Goal: Information Seeking & Learning: Compare options

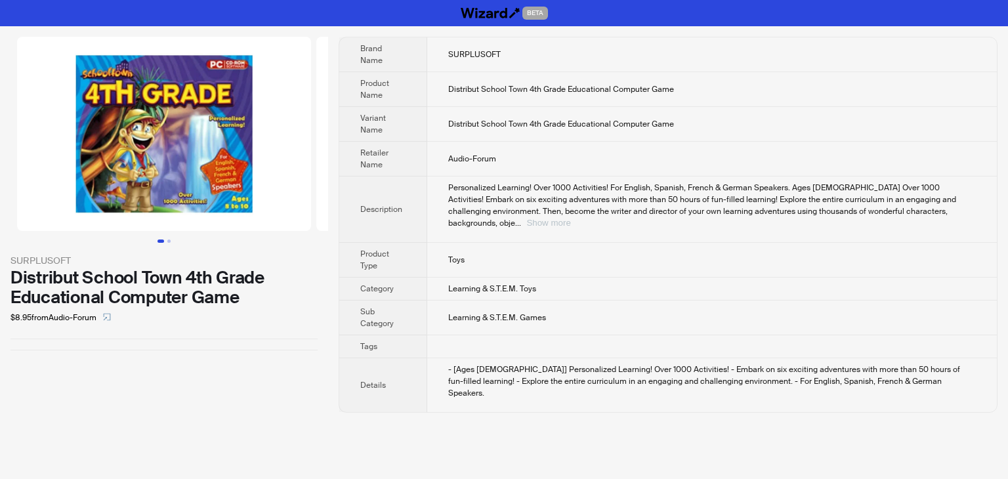
click at [570, 218] on button "Show more" at bounding box center [548, 223] width 44 height 10
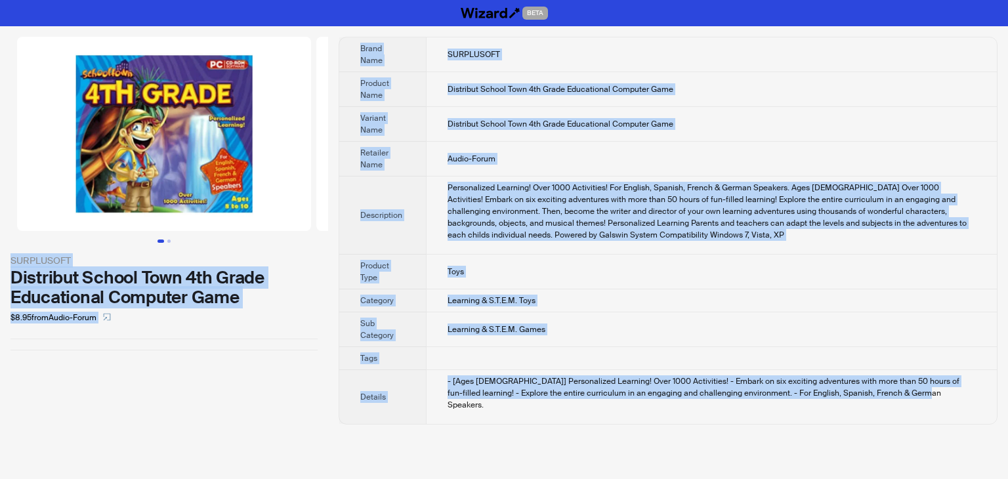
drag, startPoint x: 908, startPoint y: 398, endPoint x: 304, endPoint y: 62, distance: 690.7
click at [304, 62] on div "SURPLUSOFT Distribut School Town 4th Grade Educational Computer Game $8.95 from…" at bounding box center [504, 230] width 1008 height 409
copy div "SURPLUSOFT Distribut School Town 4th Grade Educational Computer Game $8.95 from…"
click at [427, 83] on td "Distribut School Town 4th Grade Educational Computer Game" at bounding box center [711, 89] width 571 height 35
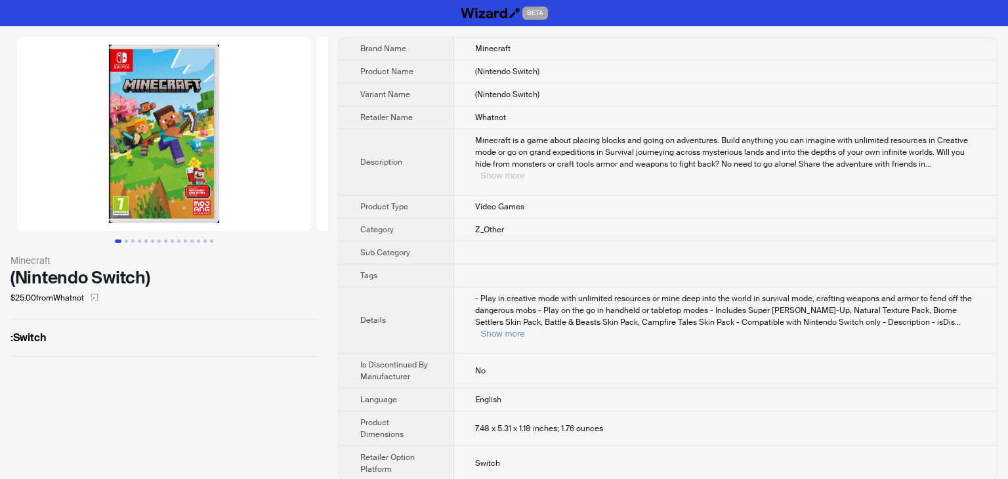
click at [524, 171] on button "Show more" at bounding box center [502, 176] width 44 height 10
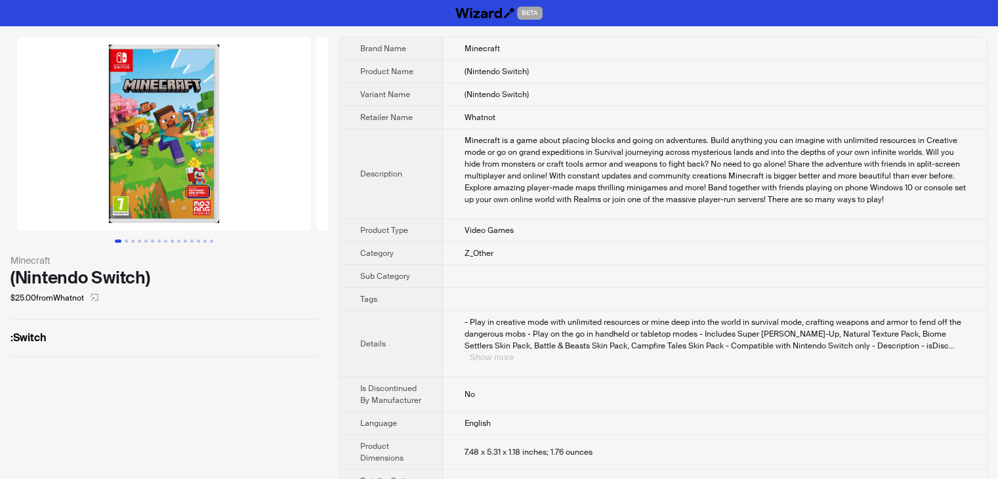
click at [514, 352] on button "Show more" at bounding box center [492, 357] width 44 height 10
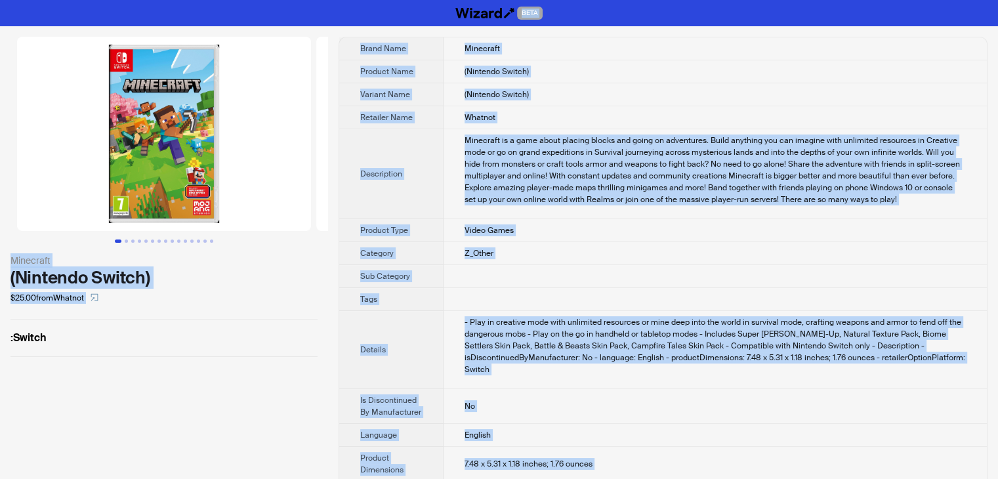
drag, startPoint x: 467, startPoint y: 455, endPoint x: 358, endPoint y: -29, distance: 495.7
click at [358, 0] on html "BETA Minecraft (Nintendo Switch) $25.00 from Whatnot : Switch Brand Name Minecr…" at bounding box center [499, 263] width 998 height 527
copy div "BETA Minecraft (Nintendo Switch) $25.00 from Whatnot : Switch Brand Name Minecr…"
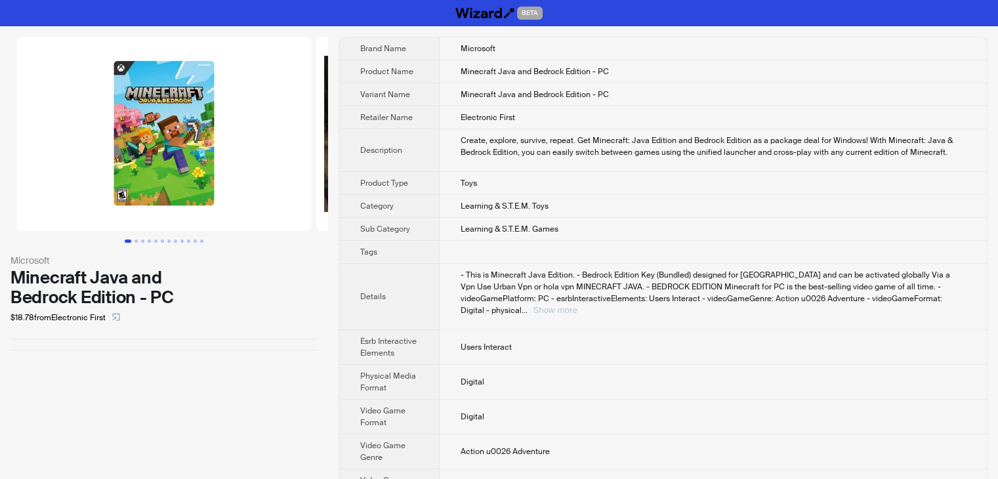
click at [577, 305] on button "Show more" at bounding box center [555, 310] width 44 height 10
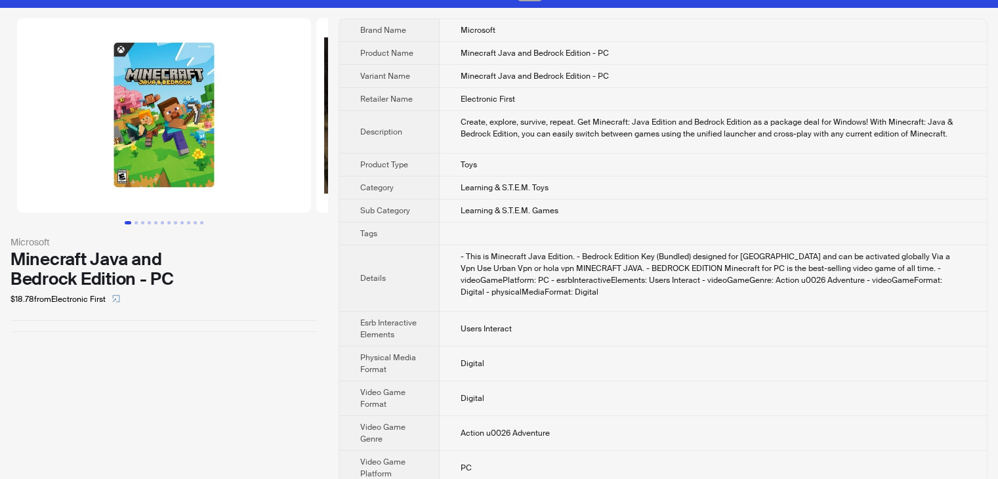
scroll to position [33, 0]
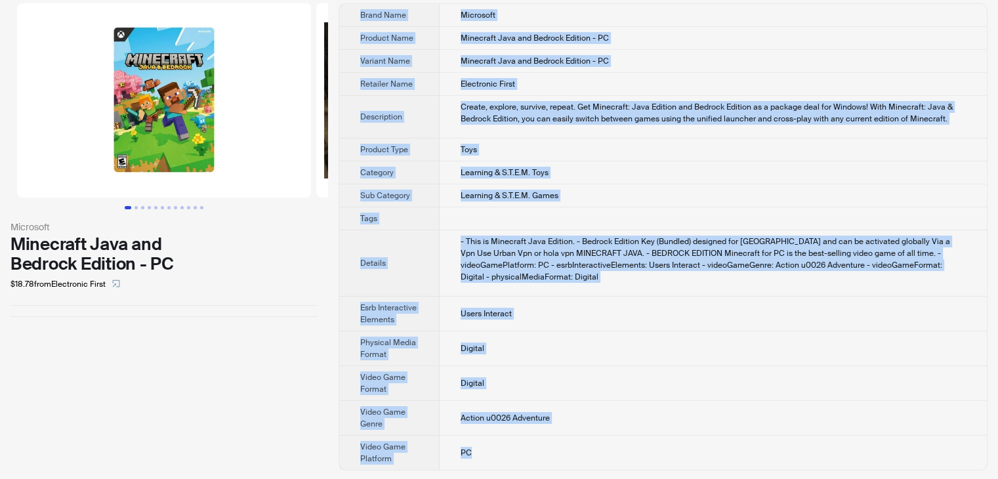
drag, startPoint x: 488, startPoint y: 457, endPoint x: 353, endPoint y: 16, distance: 461.1
click at [353, 16] on tbody "Brand Name Microsoft Product Name Minecraft Java and Bedrock Edition - PC Varia…" at bounding box center [662, 237] width 647 height 466
copy tbody "Brand Name Microsoft Product Name Minecraft Java and Bedrock Edition - PC Varia…"
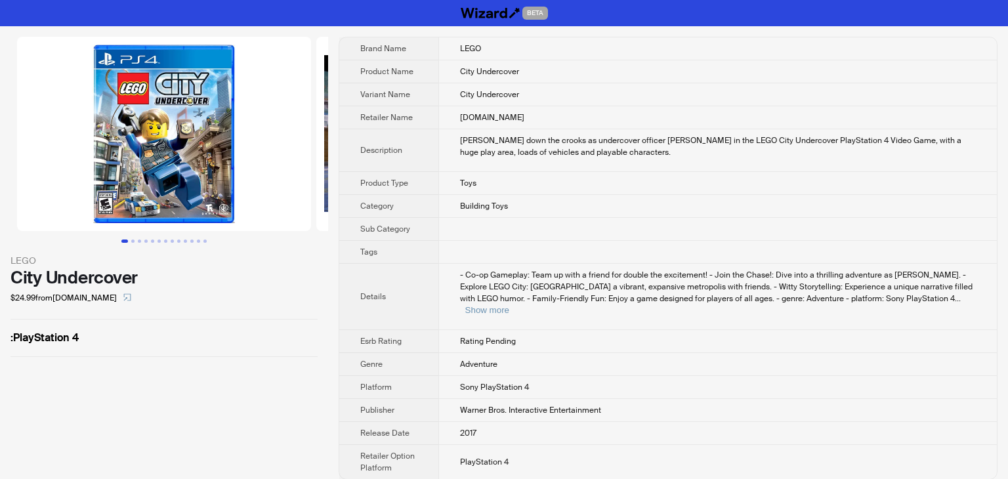
click at [493, 310] on td "- Co-op Gameplay: Team up with a friend for double the excitement! - Join the C…" at bounding box center [717, 297] width 558 height 66
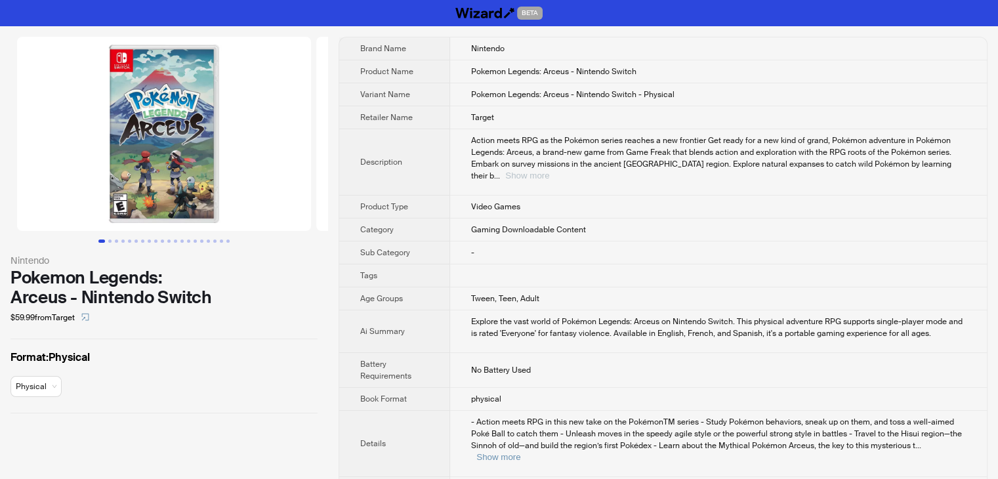
click at [549, 171] on button "Show more" at bounding box center [527, 176] width 44 height 10
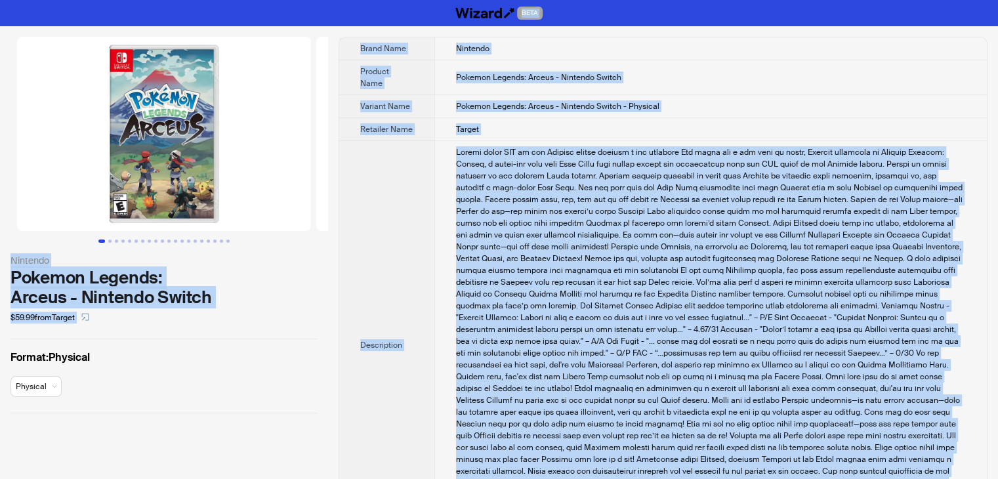
drag, startPoint x: 511, startPoint y: 455, endPoint x: 303, endPoint y: -28, distance: 526.3
copy div "BETA Nintendo Pokemon Legends: Arceus - Nintendo Switch $59.99 from Target Form…"
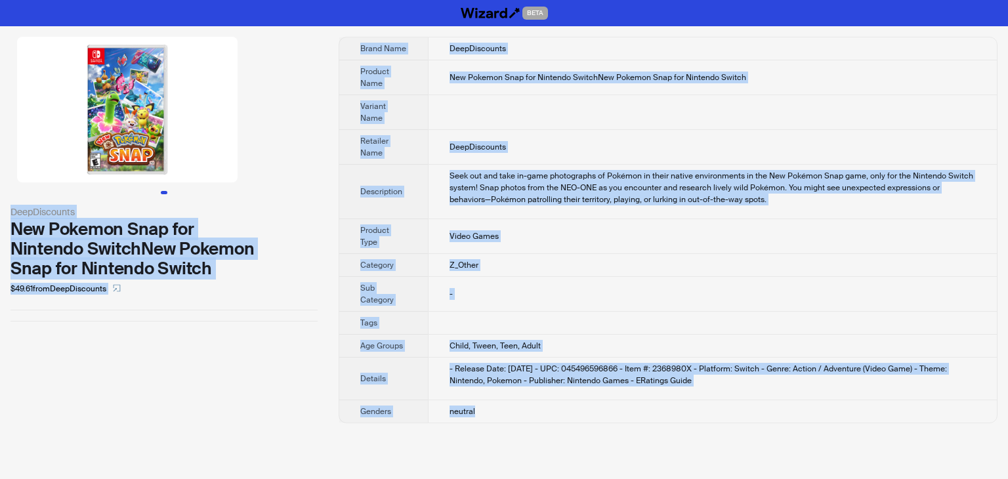
drag, startPoint x: 512, startPoint y: 421, endPoint x: 297, endPoint y: 37, distance: 439.4
click at [297, 37] on div "DeepDiscounts New Pokemon Snap for Nintendo SwitchNew Pokemon Snap for Nintendo…" at bounding box center [504, 229] width 1008 height 407
copy div "DeepDiscounts New Pokemon Snap for Nintendo SwitchNew Pokemon Snap for Nintendo…"
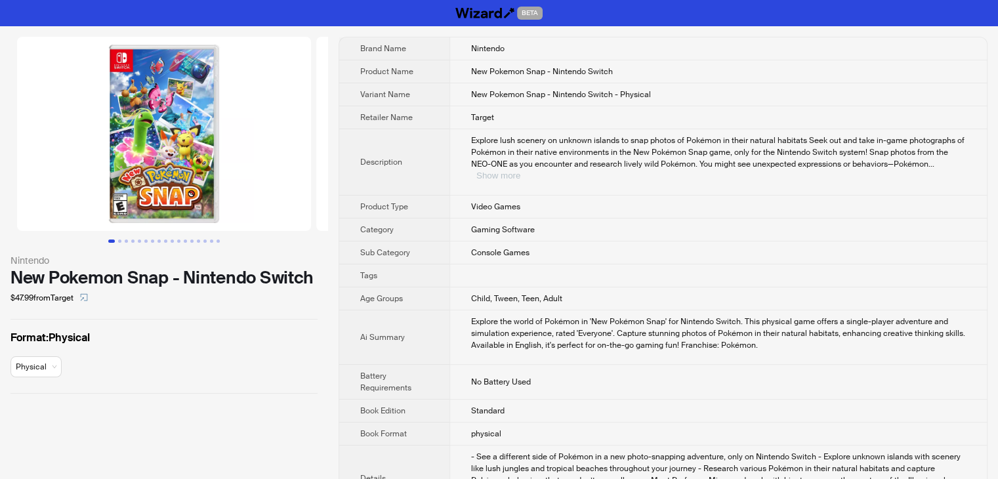
click at [520, 171] on button "Show more" at bounding box center [498, 176] width 44 height 10
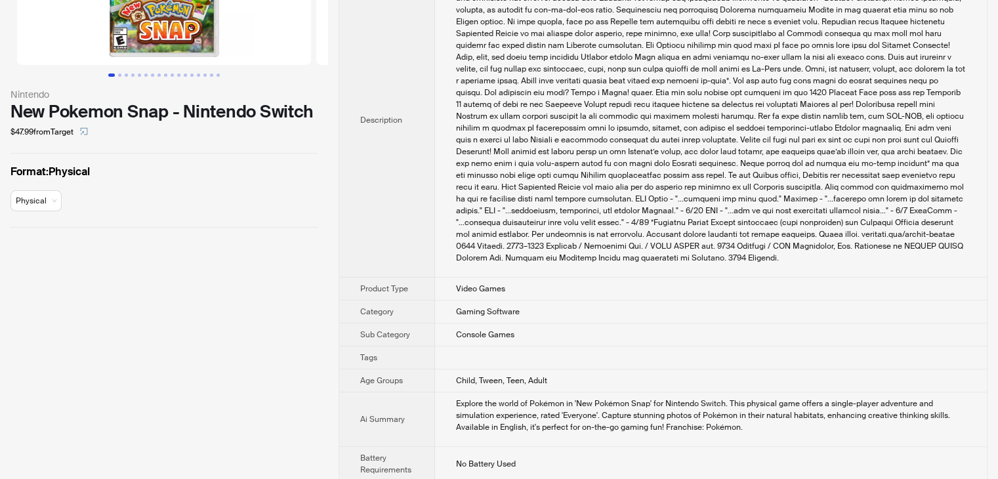
scroll to position [262, 0]
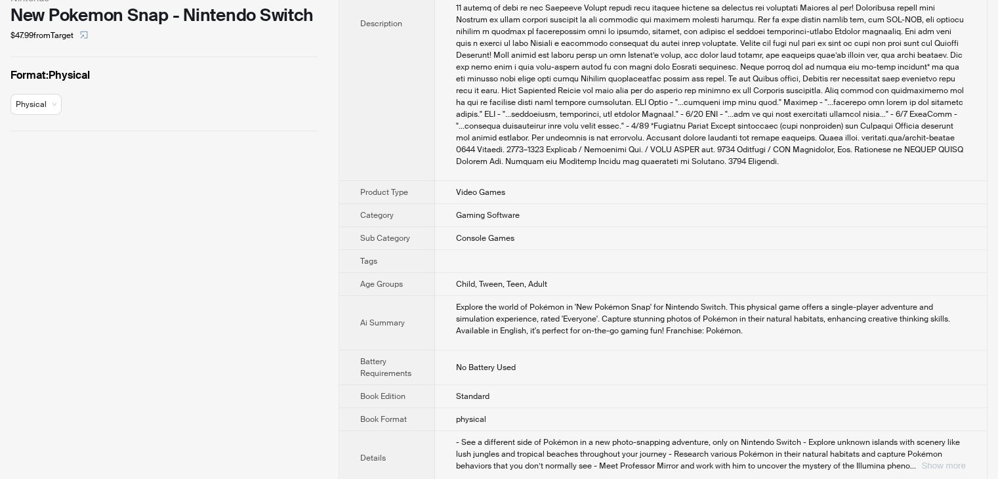
click at [937, 467] on button "Show more" at bounding box center [943, 466] width 44 height 10
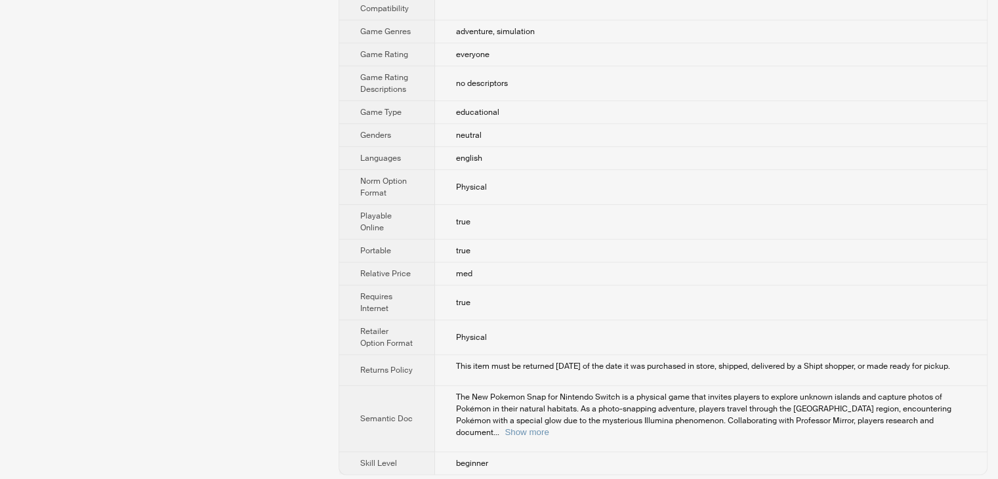
scroll to position [800, 0]
click at [548, 428] on button "Show more" at bounding box center [526, 429] width 44 height 10
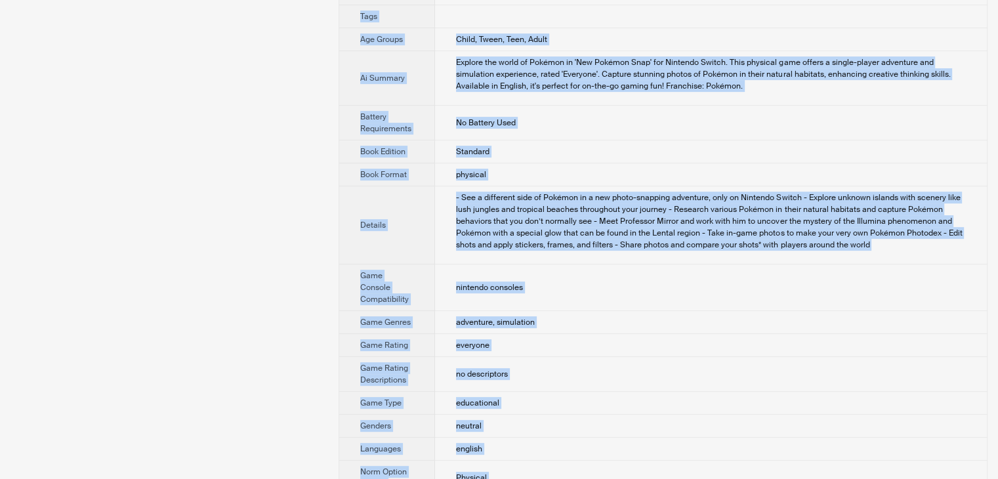
scroll to position [0, 0]
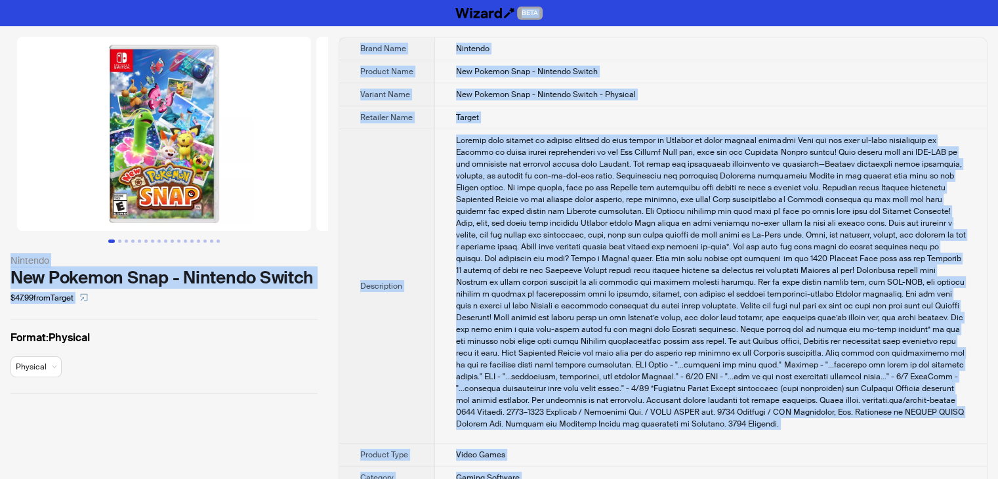
drag, startPoint x: 514, startPoint y: 457, endPoint x: 308, endPoint y: -57, distance: 553.8
copy div "BETA Nintendo New Pokemon Snap - Nintendo Switch $47.99 from Target Format : Ph…"
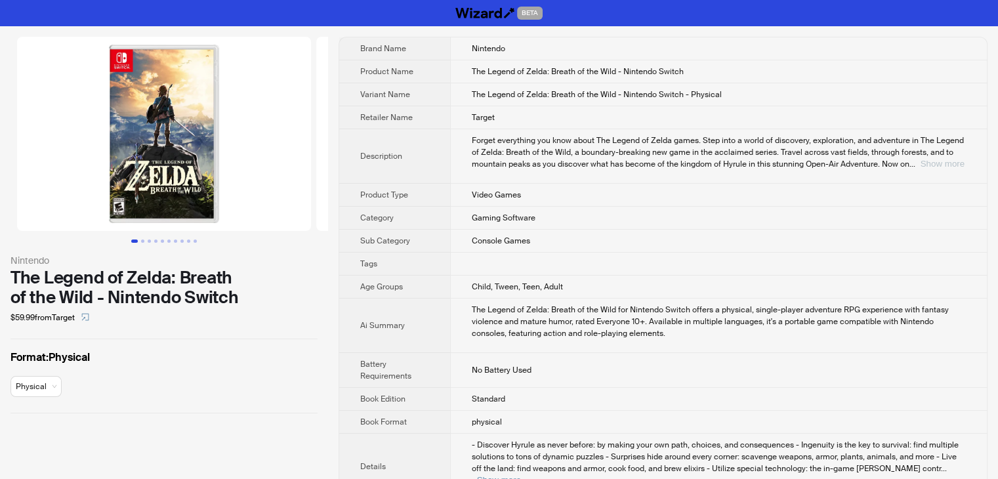
click at [947, 165] on button "Show more" at bounding box center [942, 164] width 44 height 10
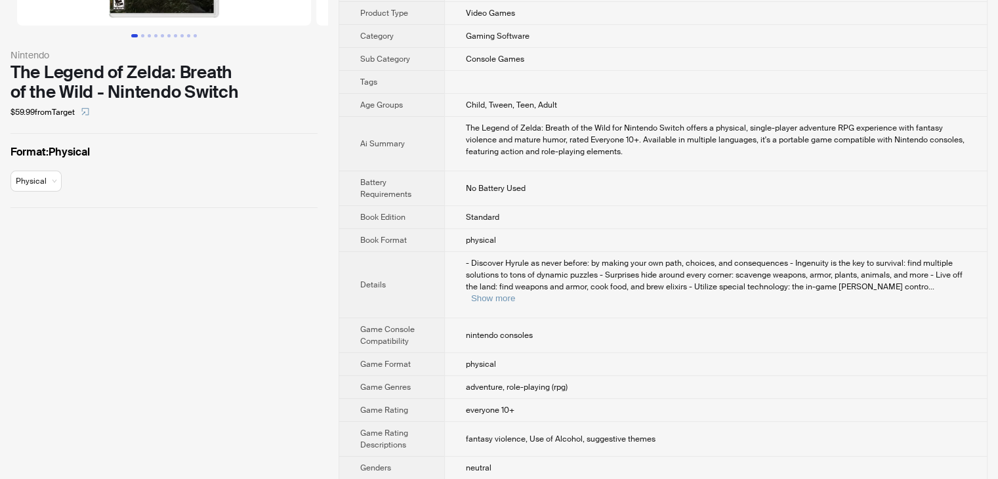
scroll to position [459, 0]
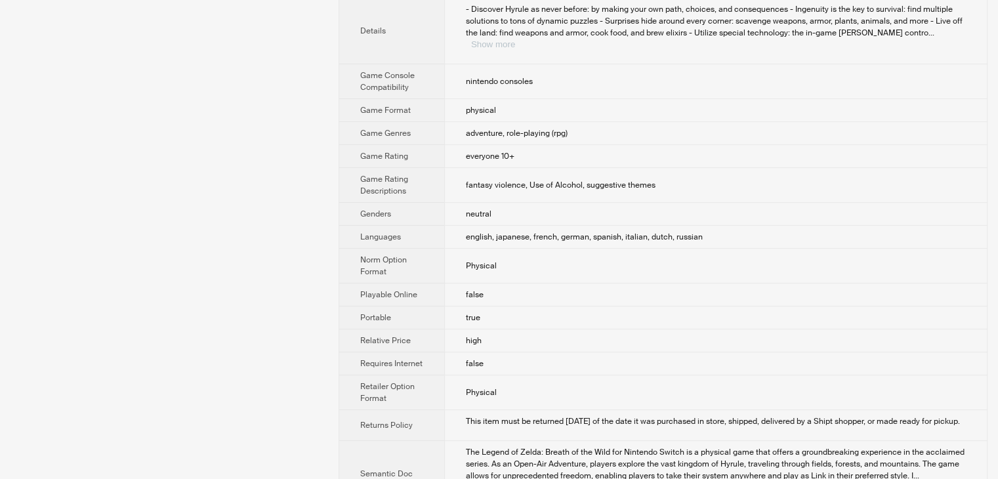
click at [515, 39] on button "Show more" at bounding box center [493, 44] width 44 height 10
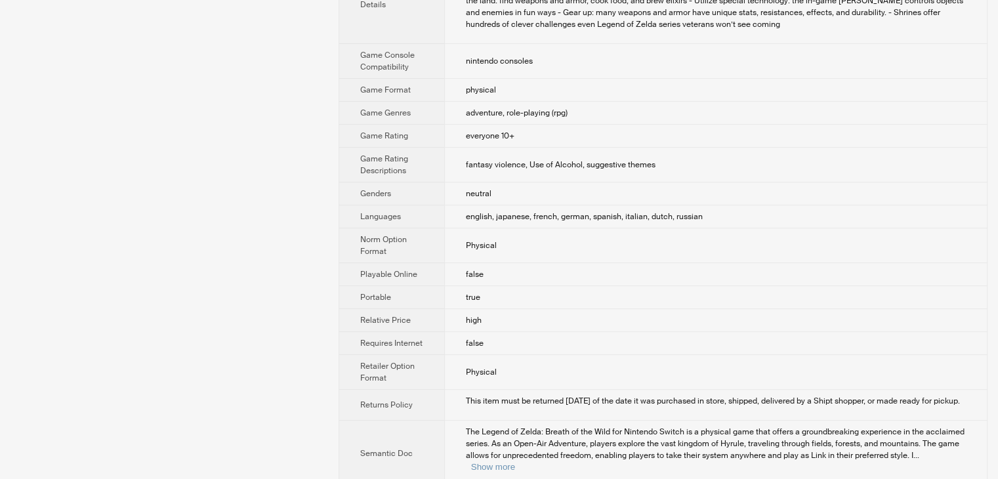
scroll to position [506, 0]
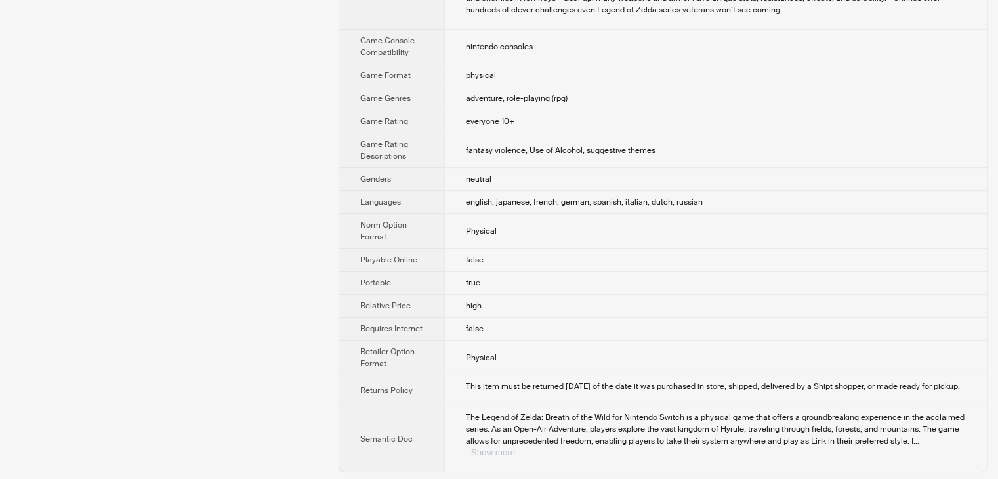
click at [515, 449] on button "Show more" at bounding box center [493, 452] width 44 height 10
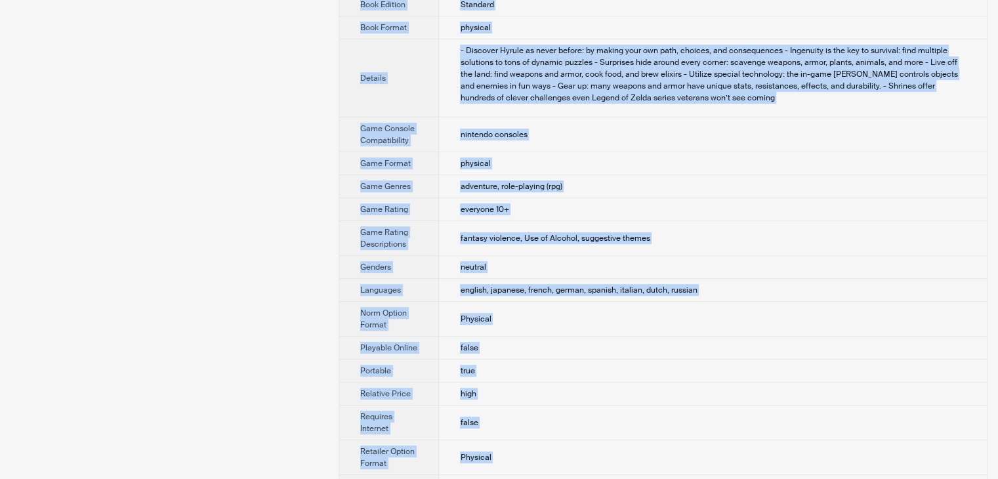
scroll to position [0, 0]
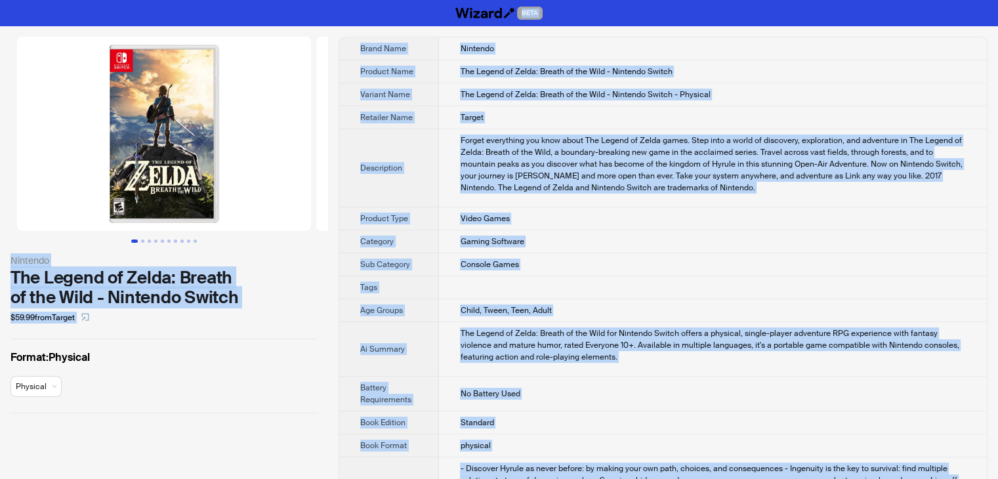
drag, startPoint x: 745, startPoint y: 458, endPoint x: 310, endPoint y: -57, distance: 674.5
copy div "BETA Nintendo The Legend of Zelda: Breath of the Wild - Nintendo Switch $59.99 …"
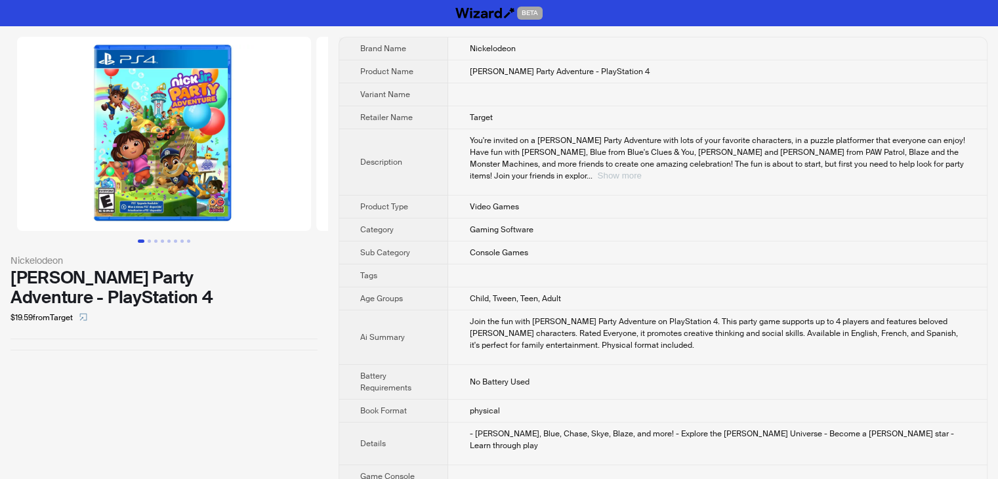
click at [641, 171] on button "Show more" at bounding box center [619, 176] width 44 height 10
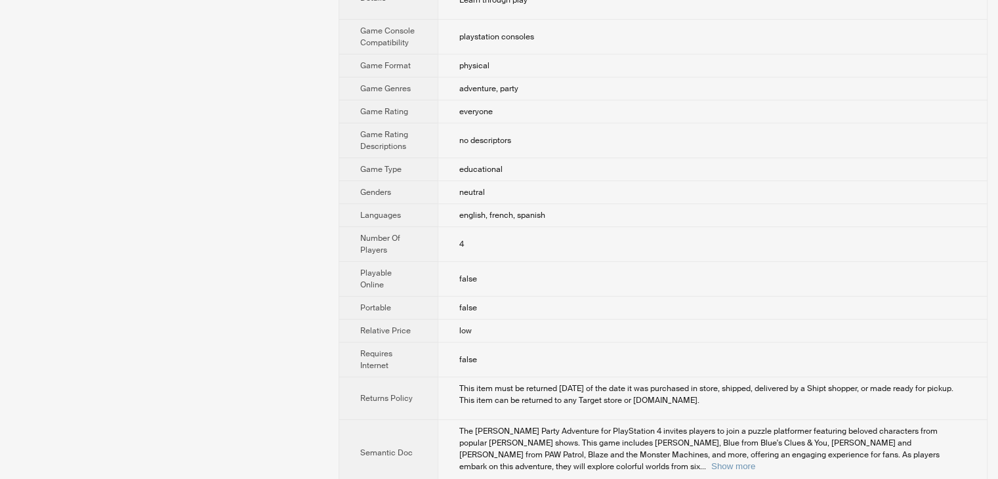
scroll to position [529, 0]
click at [755, 460] on button "Show more" at bounding box center [733, 465] width 44 height 10
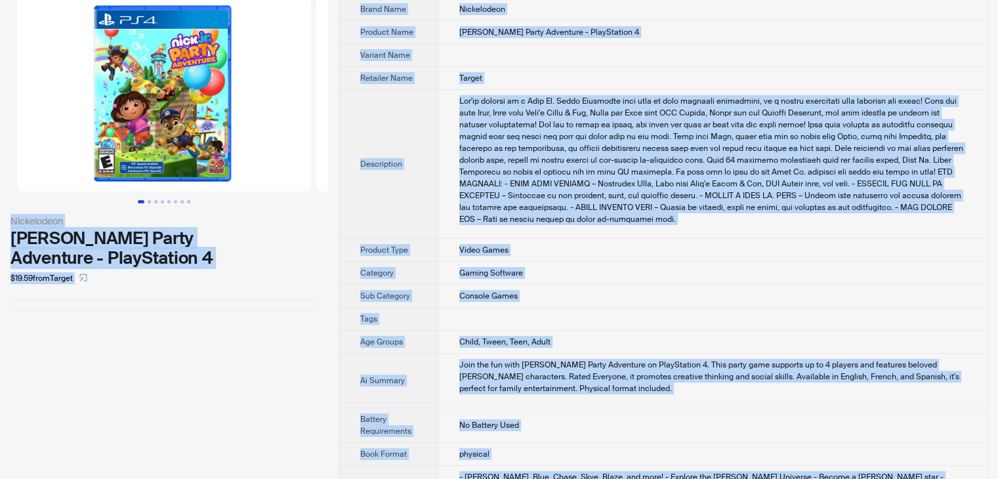
scroll to position [0, 0]
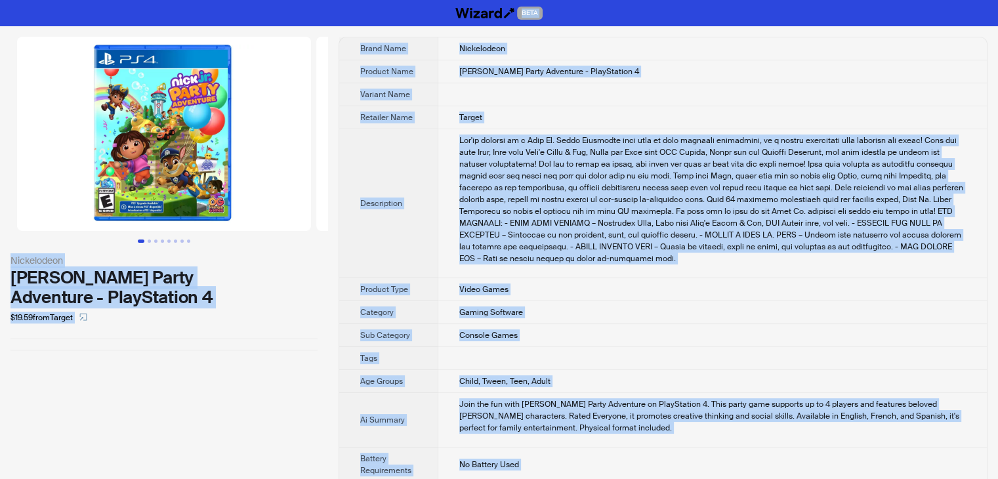
drag, startPoint x: 514, startPoint y: 466, endPoint x: 298, endPoint y: -8, distance: 521.4
copy div "BETA Nickelodeon [PERSON_NAME] Party Adventure - PlayStation 4 $19.59 from Targ…"
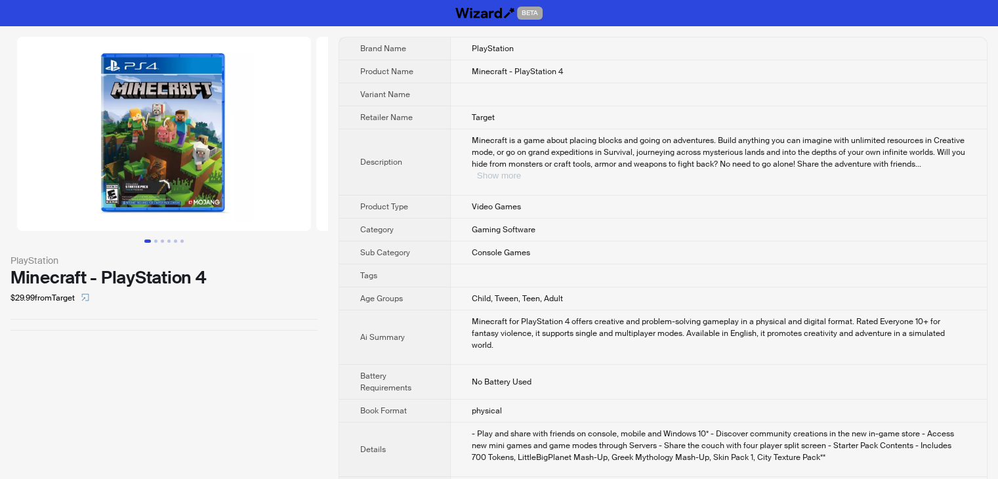
click at [521, 171] on button "Show more" at bounding box center [499, 176] width 44 height 10
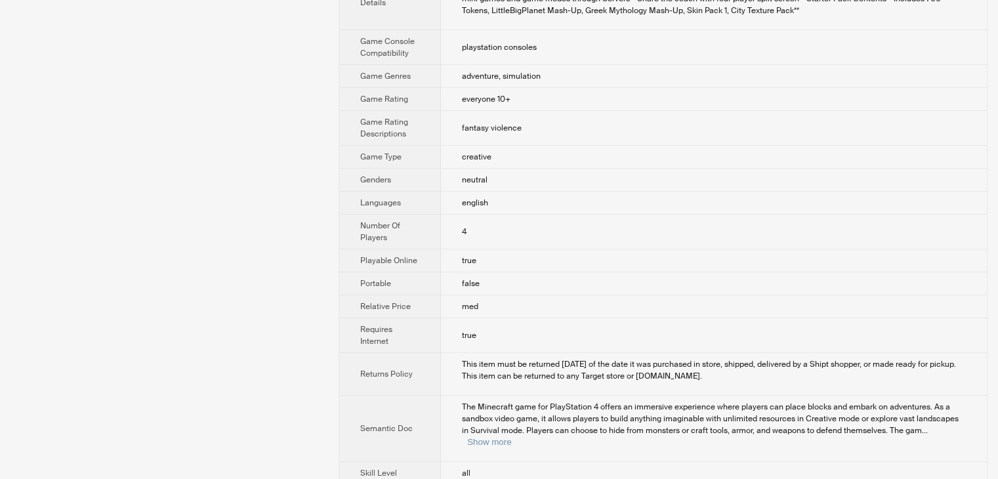
scroll to position [471, 0]
click at [511, 436] on button "Show more" at bounding box center [489, 441] width 44 height 10
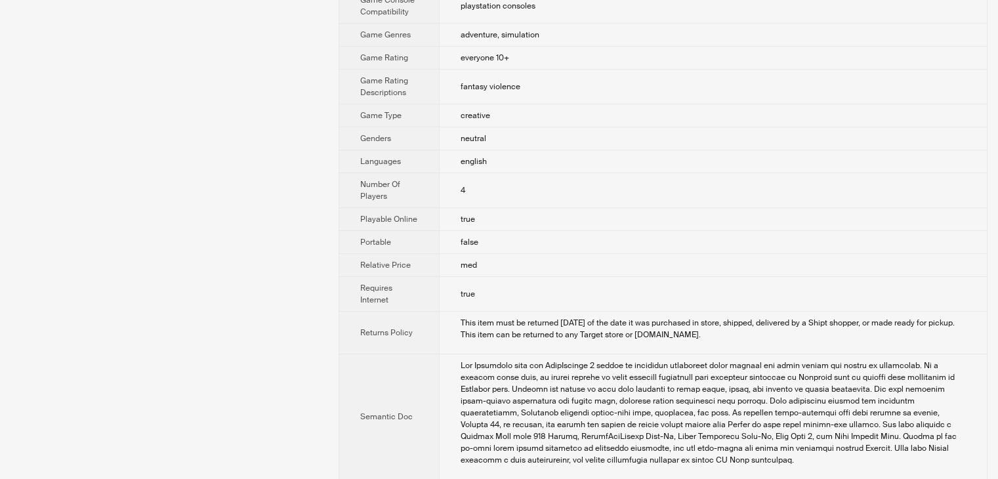
scroll to position [542, 0]
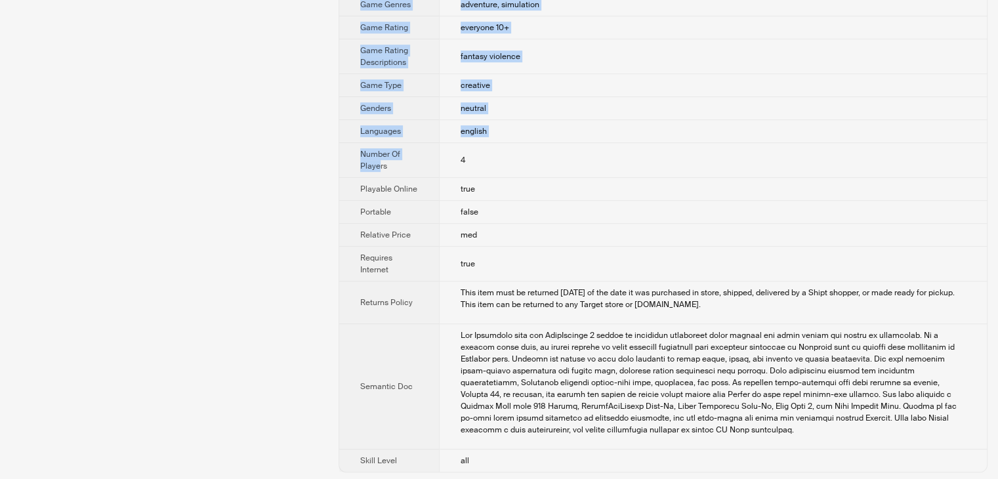
drag, startPoint x: 524, startPoint y: 470, endPoint x: 476, endPoint y: 304, distance: 172.9
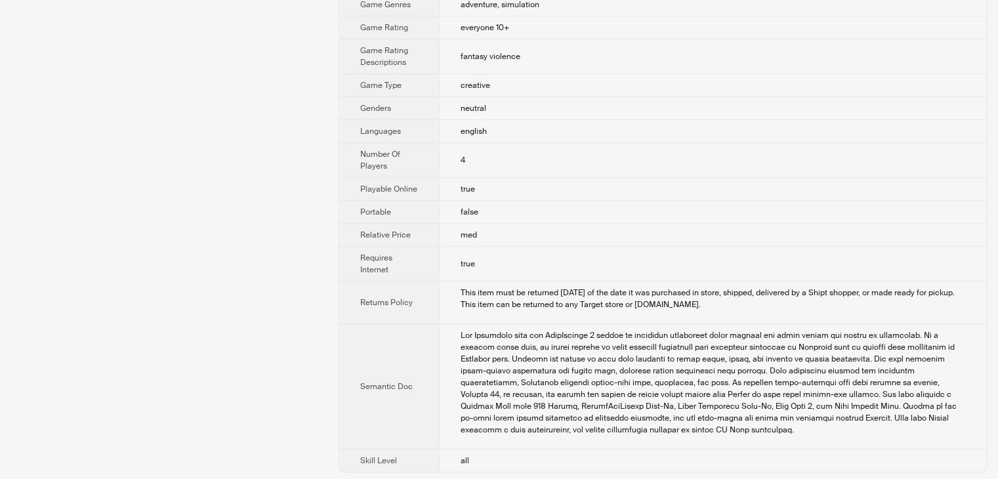
click at [491, 462] on td "all" at bounding box center [713, 460] width 548 height 23
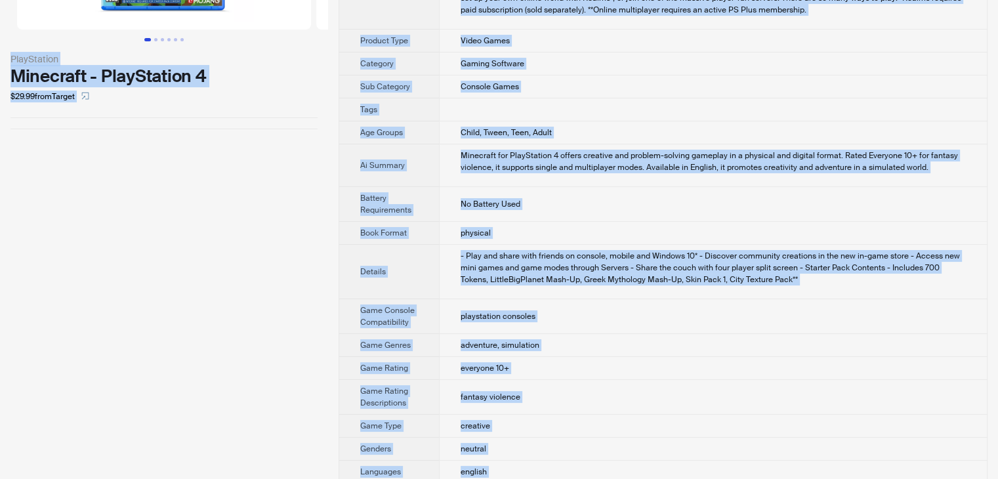
scroll to position [0, 0]
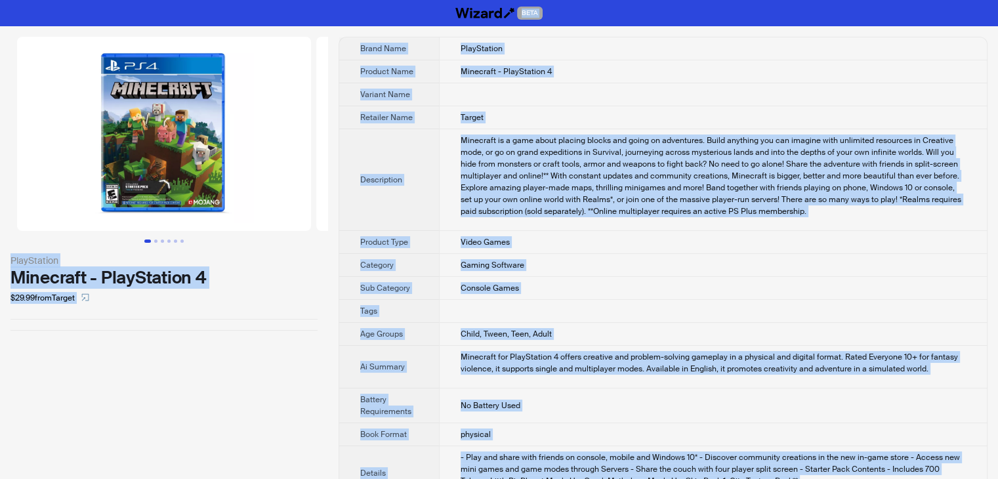
drag, startPoint x: 489, startPoint y: 460, endPoint x: 318, endPoint y: -32, distance: 520.7
copy div "BETA PlayStation Minecraft - PlayStation 4 $29.99 from Target Brand Name PlaySt…"
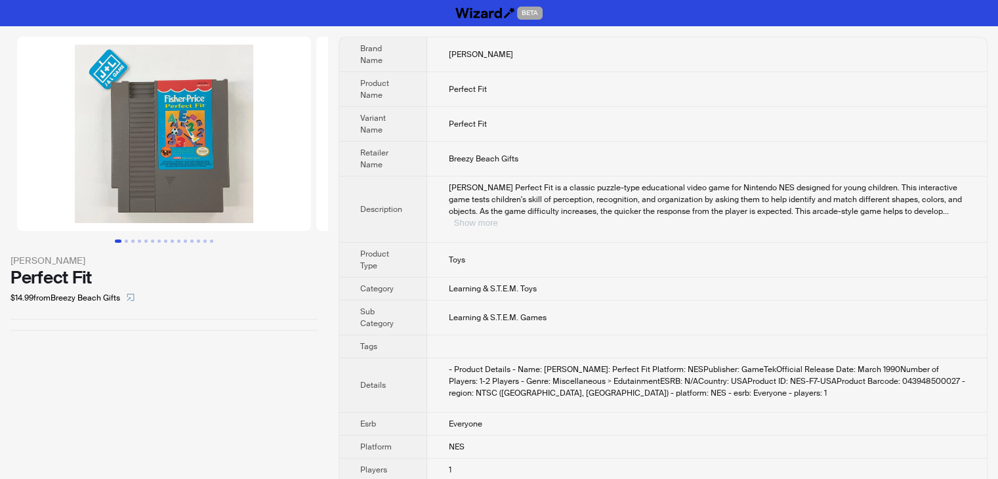
click at [497, 218] on button "Show more" at bounding box center [475, 223] width 44 height 10
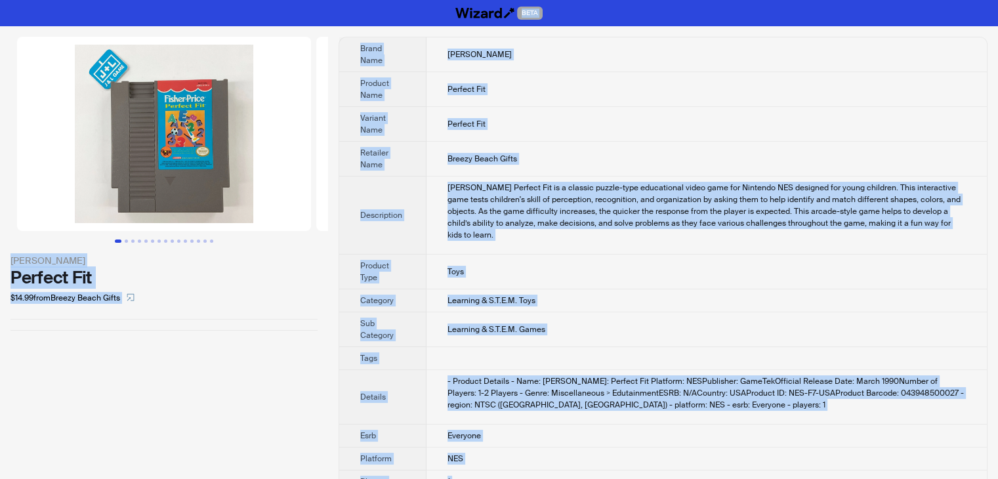
drag, startPoint x: 527, startPoint y: 461, endPoint x: 339, endPoint y: 1, distance: 496.3
click at [339, 1] on div "BETA Fisher-Price Perfect Fit $14.99 from Breezy Beach Gifts Brand Name Fisher-…" at bounding box center [499, 263] width 998 height 527
copy div "BETA Fisher-Price Perfect Fit $14.99 from Breezy Beach Gifts Brand Name Fisher-…"
click at [581, 150] on td "Breezy Beach Gifts" at bounding box center [706, 159] width 560 height 35
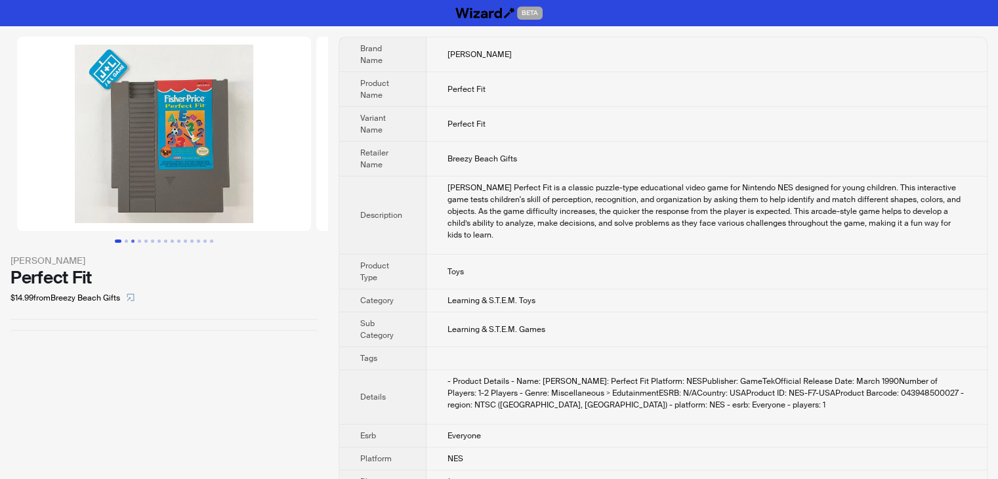
click at [132, 239] on button "Go to slide 3" at bounding box center [132, 240] width 3 height 3
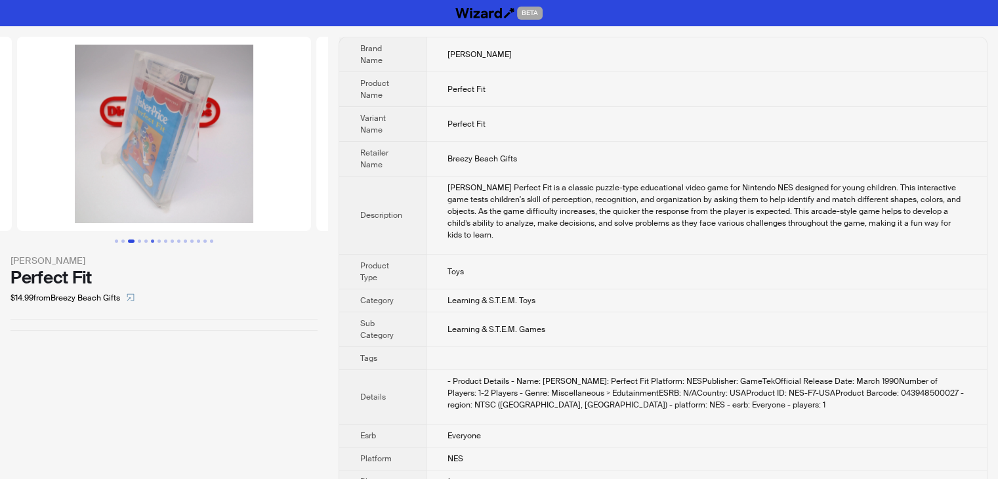
click at [151, 239] on button "Go to slide 6" at bounding box center [152, 240] width 3 height 3
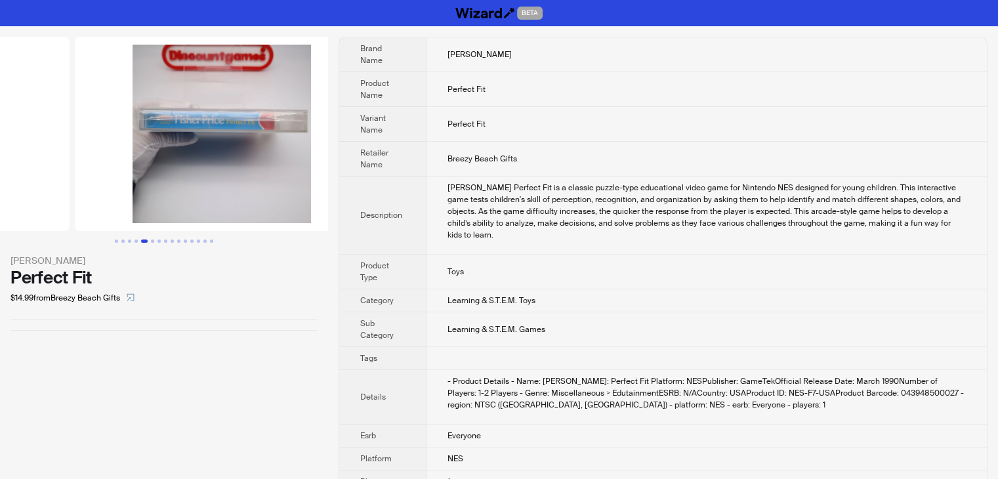
scroll to position [0, 1496]
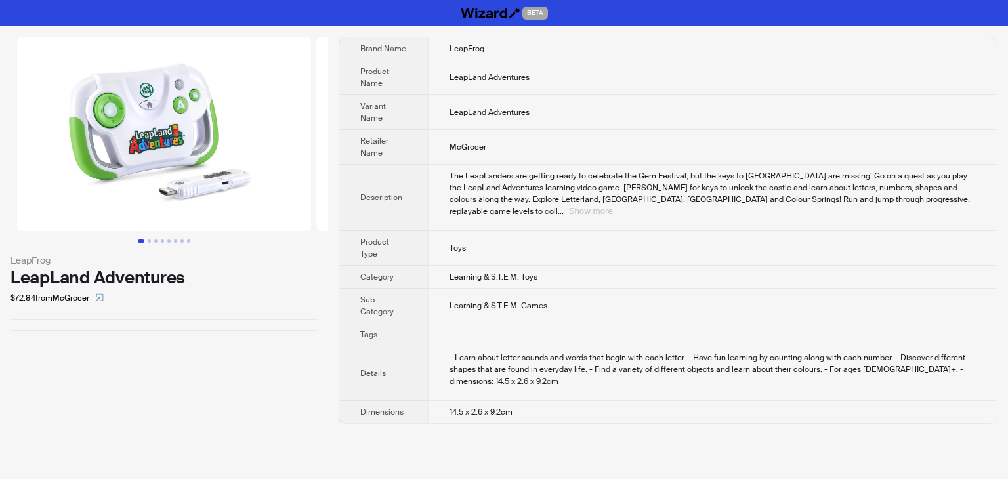
click at [613, 206] on button "Show more" at bounding box center [591, 211] width 44 height 10
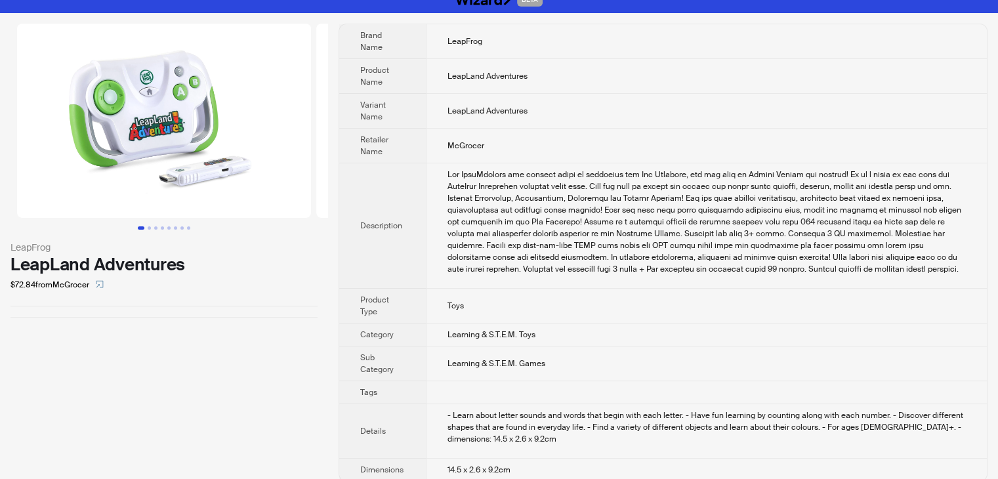
scroll to position [25, 0]
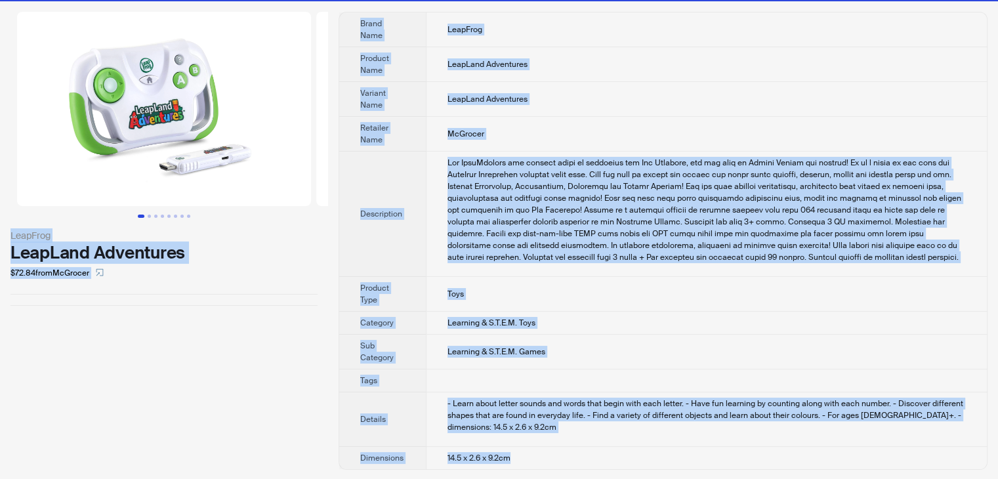
drag, startPoint x: 554, startPoint y: 456, endPoint x: 330, endPoint y: 18, distance: 492.3
click at [310, 14] on div "LeapFrog LeapLand Adventures $72.84 from McGrocer Brand Name LeapFrog Product N…" at bounding box center [499, 240] width 998 height 479
copy div "LeapFrog LeapLand Adventures $72.84 from McGrocer Brand Name LeapFrog Product N…"
drag, startPoint x: 650, startPoint y: 111, endPoint x: 653, endPoint y: 87, distance: 24.5
click at [649, 110] on td "LeapLand Adventures" at bounding box center [706, 99] width 561 height 35
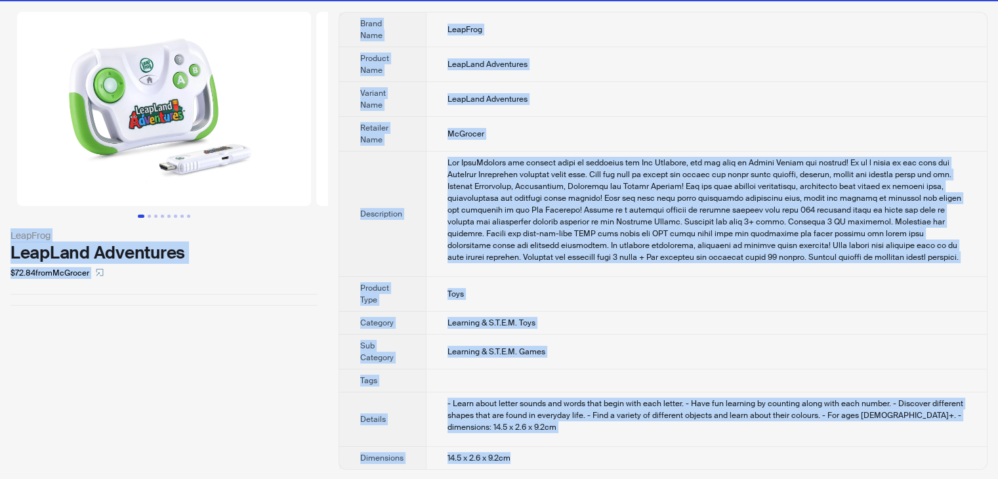
click at [714, 126] on td "McGrocer" at bounding box center [706, 134] width 561 height 35
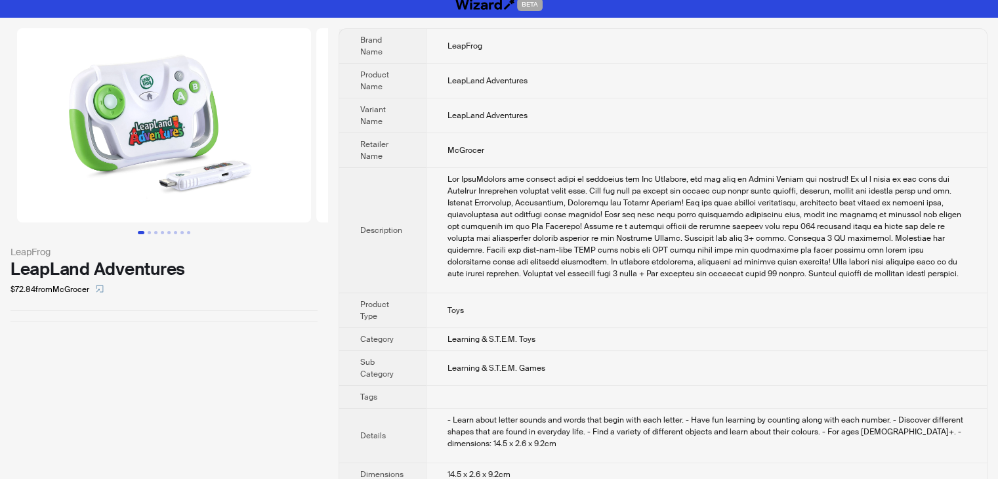
scroll to position [0, 0]
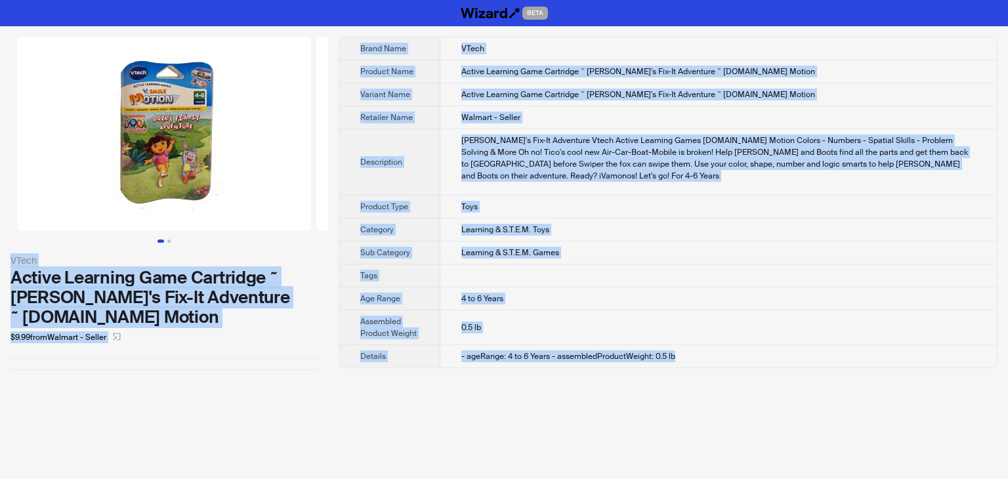
drag, startPoint x: 714, startPoint y: 334, endPoint x: 304, endPoint y: 53, distance: 496.4
click at [304, 54] on div "VTech Active Learning Game Cartridge ~ Dora's Fix-It Adventure ~ V.Smile Motion…" at bounding box center [504, 203] width 1008 height 354
copy div "VTech Active Learning Game Cartridge ~ Dora's Fix-It Adventure ~ V.Smile Motion…"
click at [759, 108] on td "Walmart - Seller" at bounding box center [718, 117] width 556 height 23
click at [758, 106] on td "Walmart - Seller" at bounding box center [718, 117] width 556 height 23
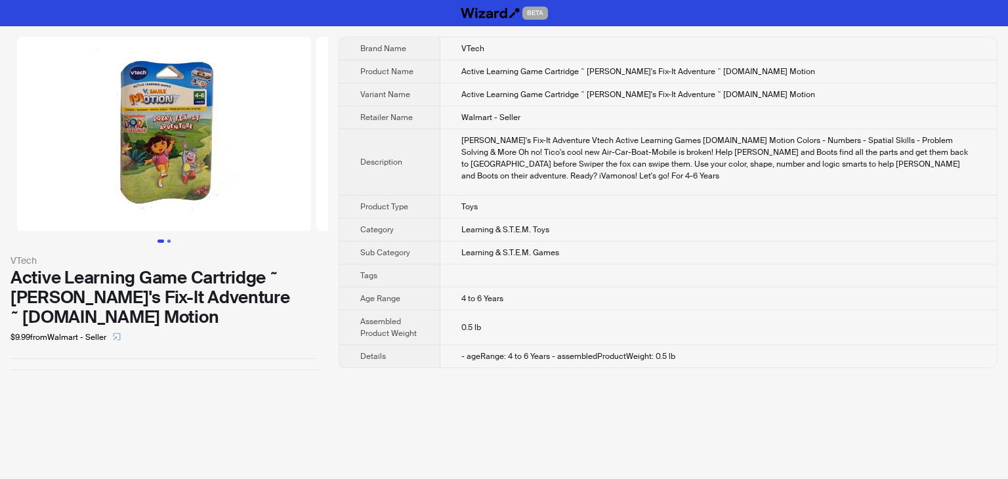
click at [168, 242] on button "Go to slide 2" at bounding box center [168, 240] width 3 height 3
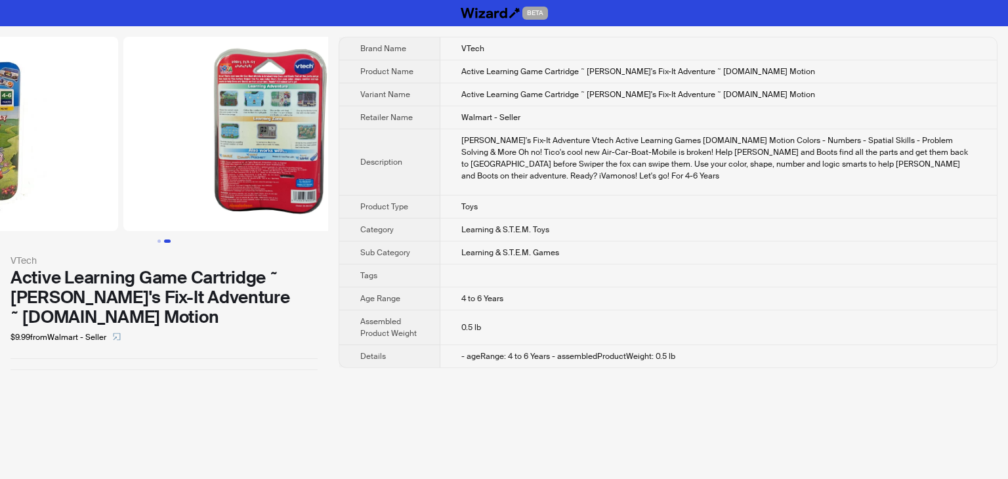
scroll to position [0, 299]
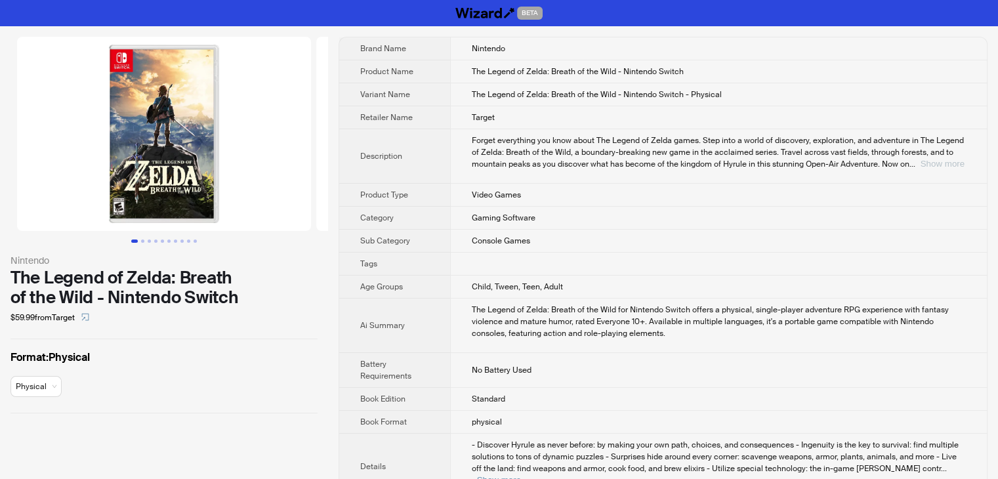
click at [933, 163] on button "Show more" at bounding box center [942, 164] width 44 height 10
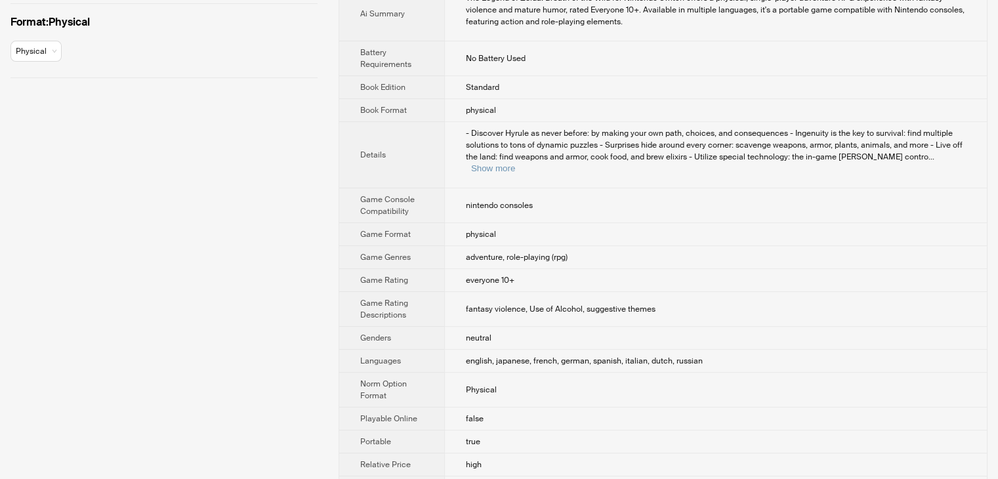
scroll to position [482, 0]
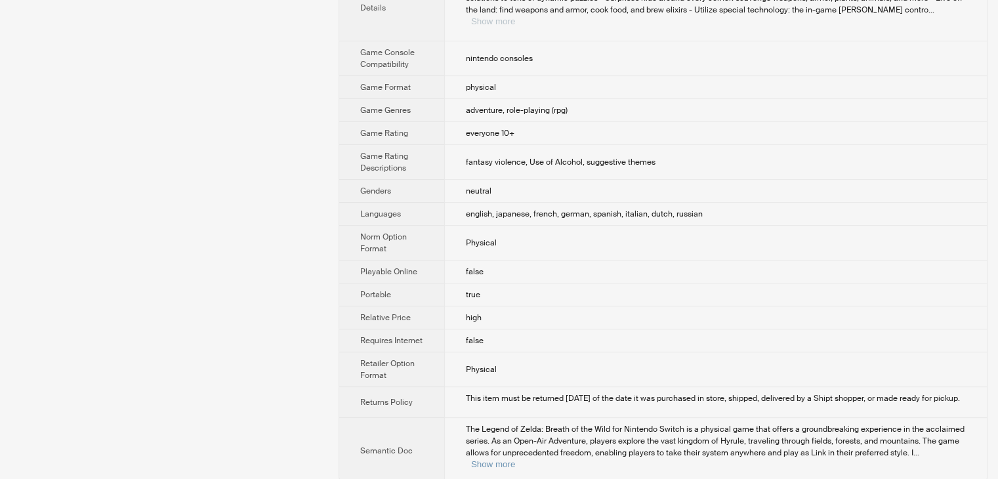
click at [515, 16] on button "Show more" at bounding box center [493, 21] width 44 height 10
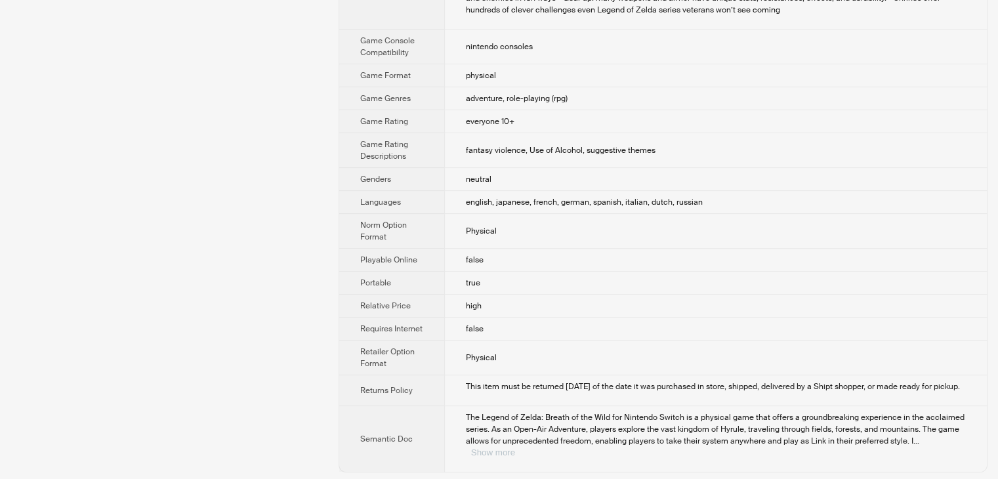
click at [515, 450] on button "Show more" at bounding box center [493, 452] width 44 height 10
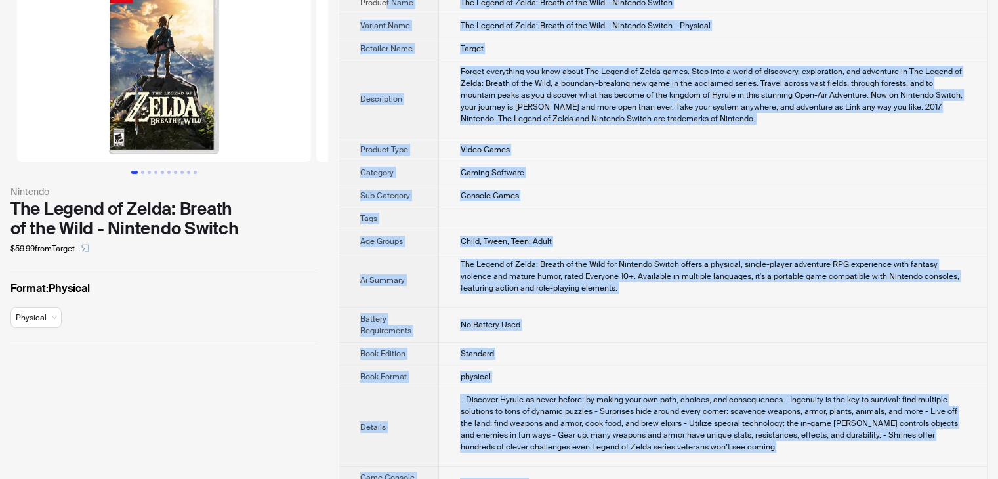
scroll to position [0, 0]
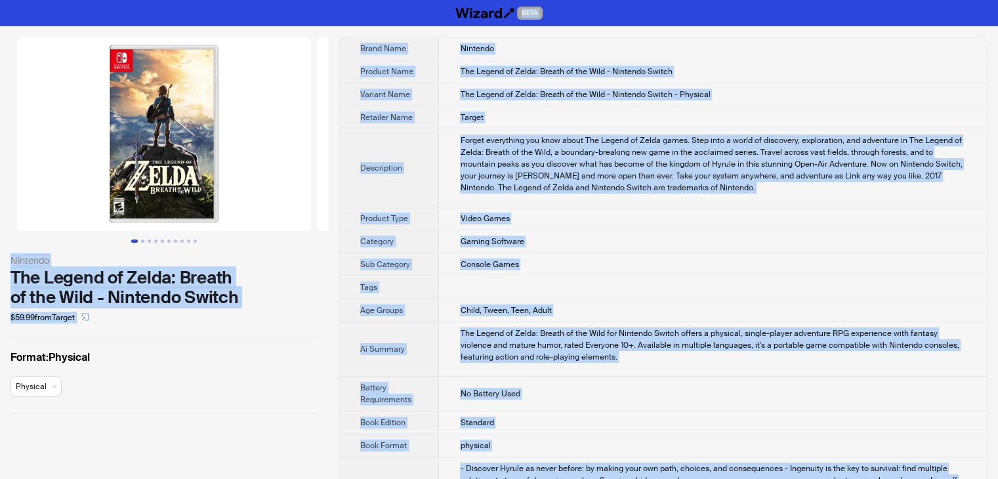
drag, startPoint x: 721, startPoint y: 449, endPoint x: 384, endPoint y: -6, distance: 566.6
copy div "BETA Nintendo The Legend of Zelda: Breath of the Wild - Nintendo Switch $59.99 …"
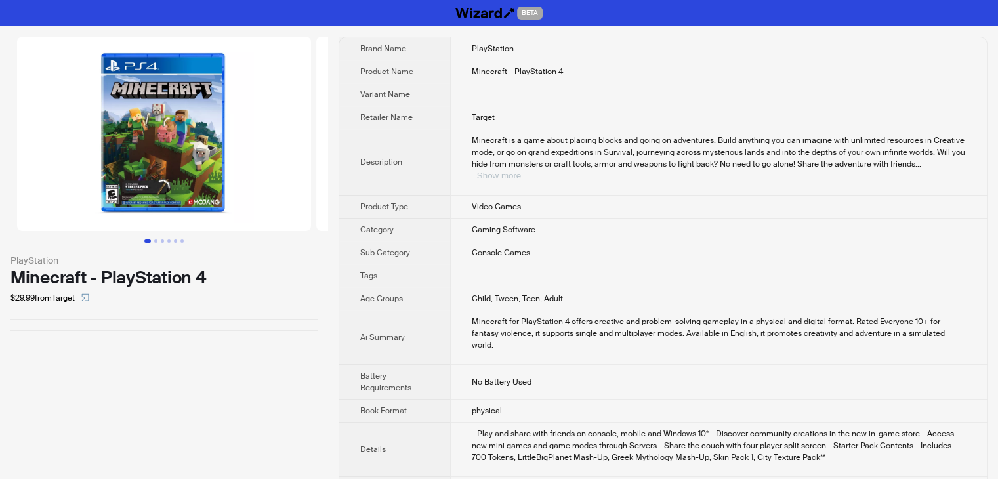
click at [521, 171] on button "Show more" at bounding box center [499, 176] width 44 height 10
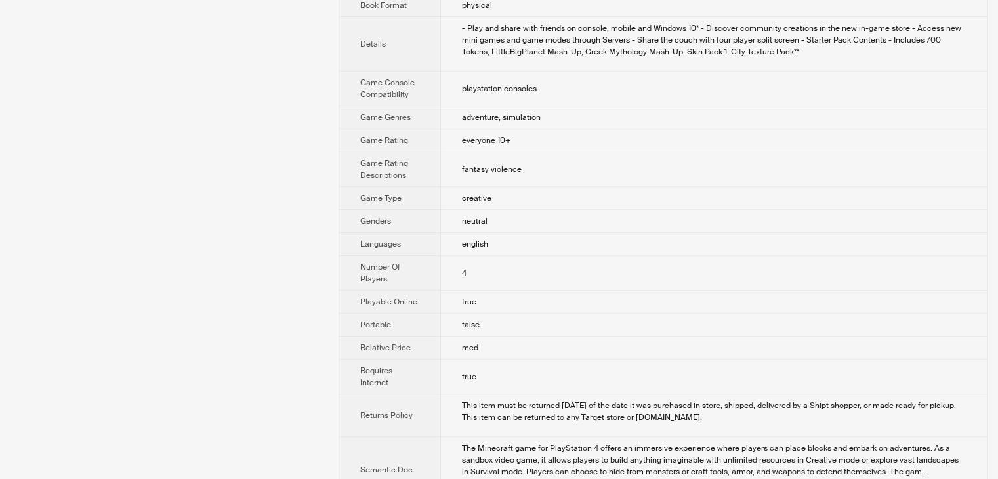
scroll to position [459, 0]
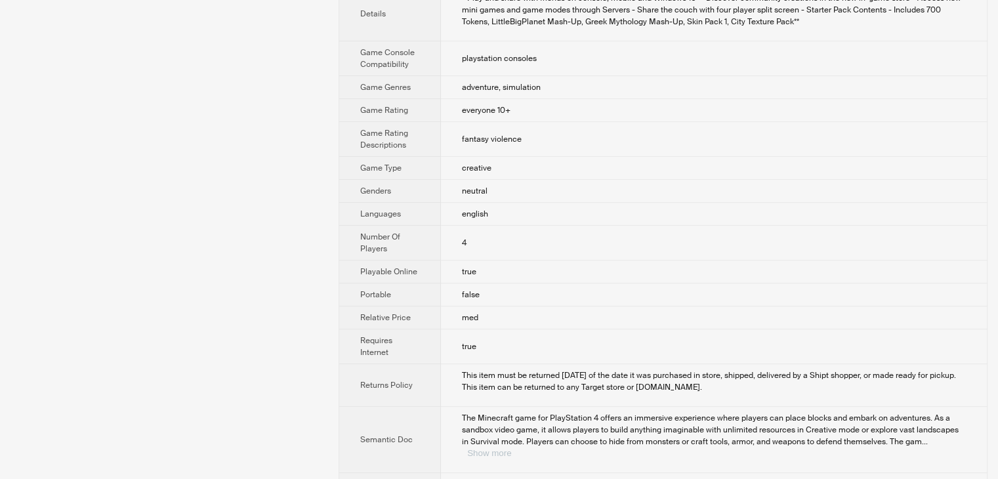
click at [511, 448] on button "Show more" at bounding box center [489, 453] width 44 height 10
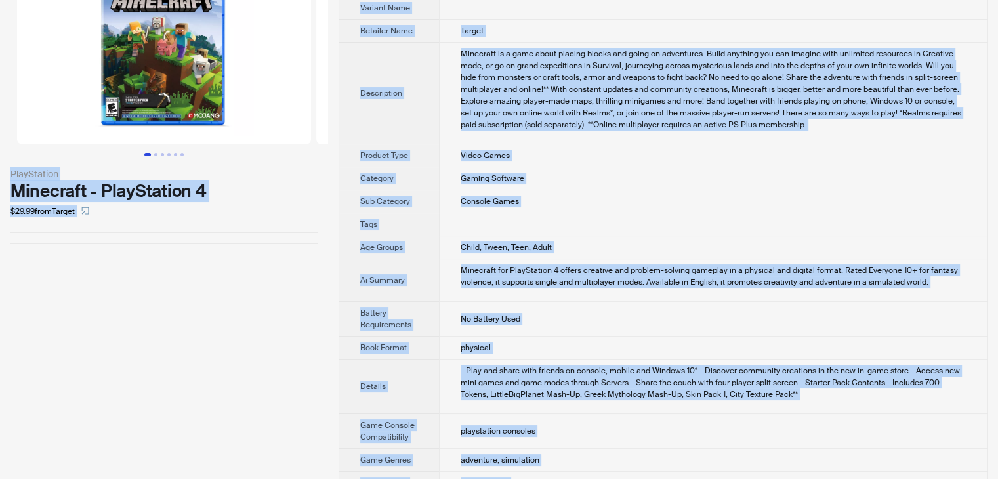
scroll to position [0, 0]
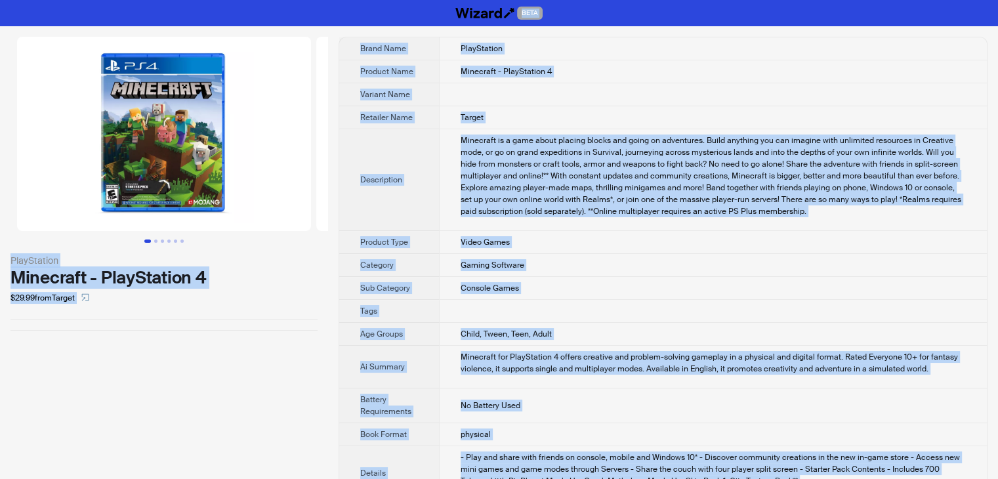
drag, startPoint x: 503, startPoint y: 455, endPoint x: 283, endPoint y: -8, distance: 512.1
copy div "BETA PlayStation Minecraft - PlayStation 4 $29.99 from Target Brand Name PlaySt…"
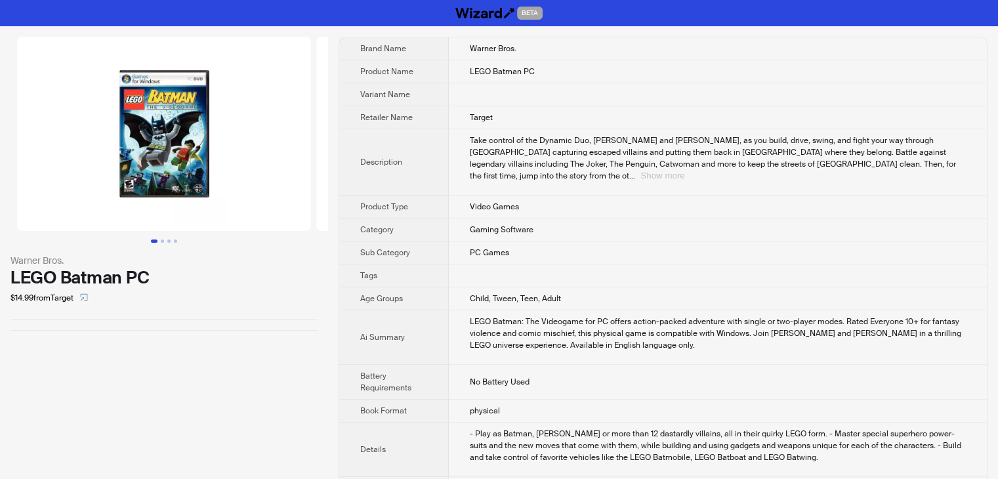
click at [684, 171] on button "Show more" at bounding box center [662, 176] width 44 height 10
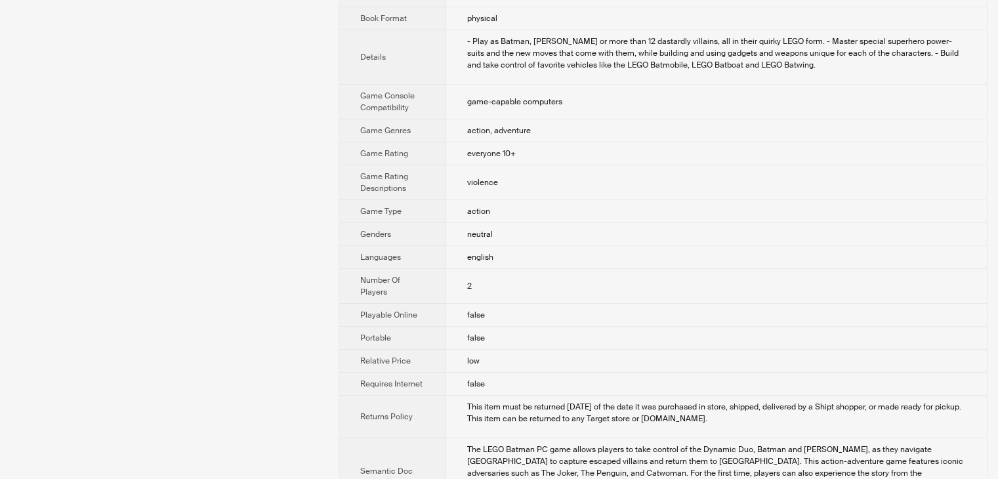
scroll to position [436, 0]
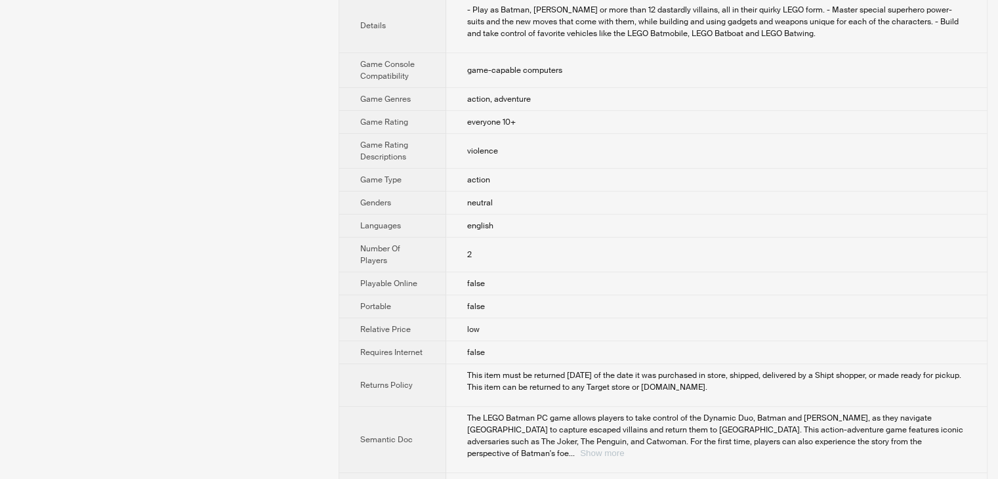
click at [624, 448] on button "Show more" at bounding box center [602, 453] width 44 height 10
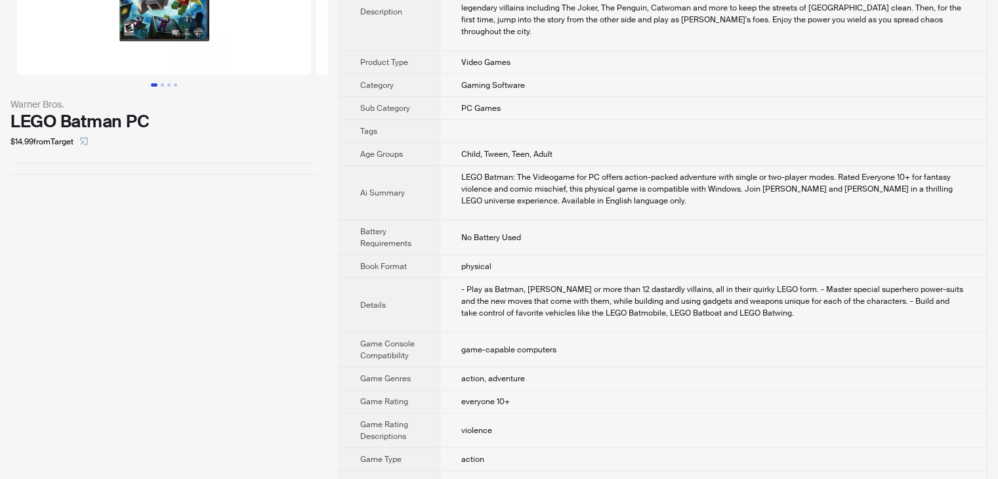
scroll to position [506, 0]
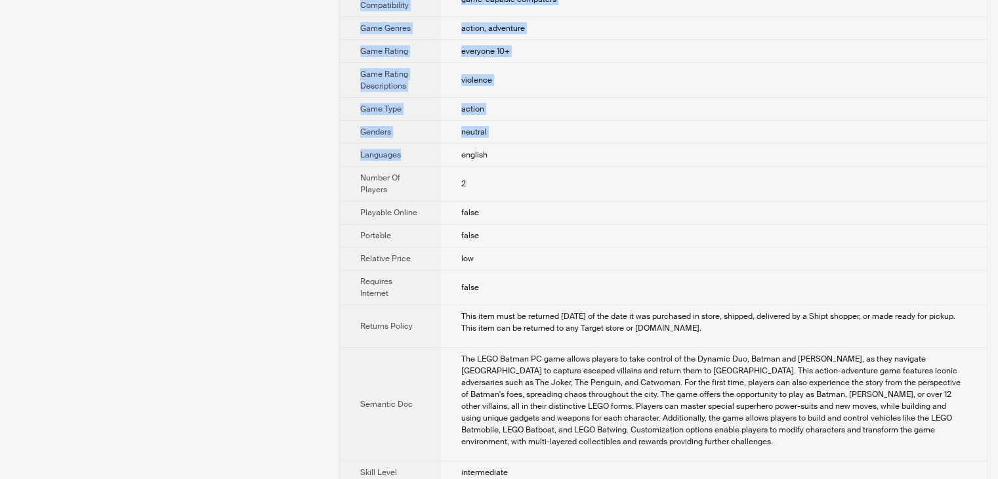
drag, startPoint x: 554, startPoint y: 472, endPoint x: 428, endPoint y: 176, distance: 322.2
click at [420, 169] on div "Warner Bros. LEGO Batman PC $14.99 from Target Brand Name Warner Bros. Product …" at bounding box center [499, 7] width 998 height 975
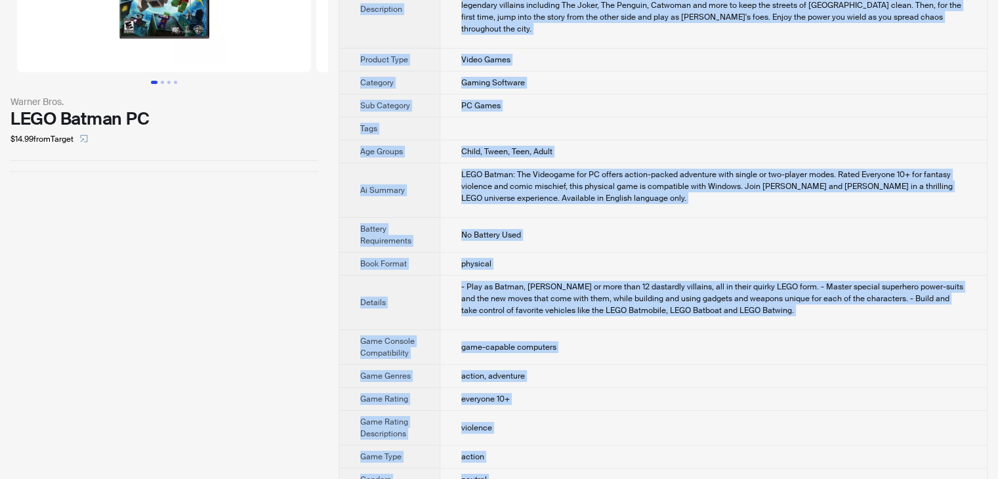
scroll to position [0, 0]
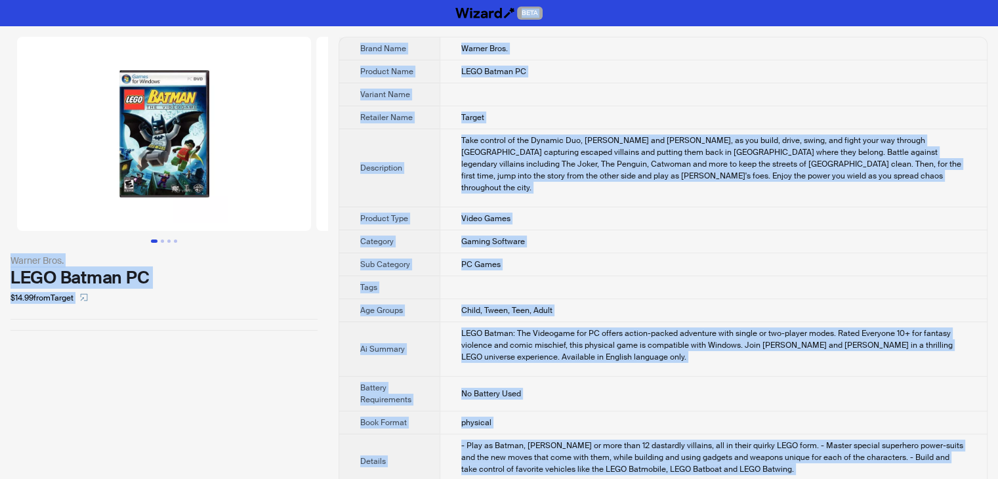
drag, startPoint x: 522, startPoint y: 449, endPoint x: 334, endPoint y: -24, distance: 508.5
copy div "BETA Warner Bros. LEGO Batman PC $14.99 from Target Brand Name Warner Bros. Pro…"
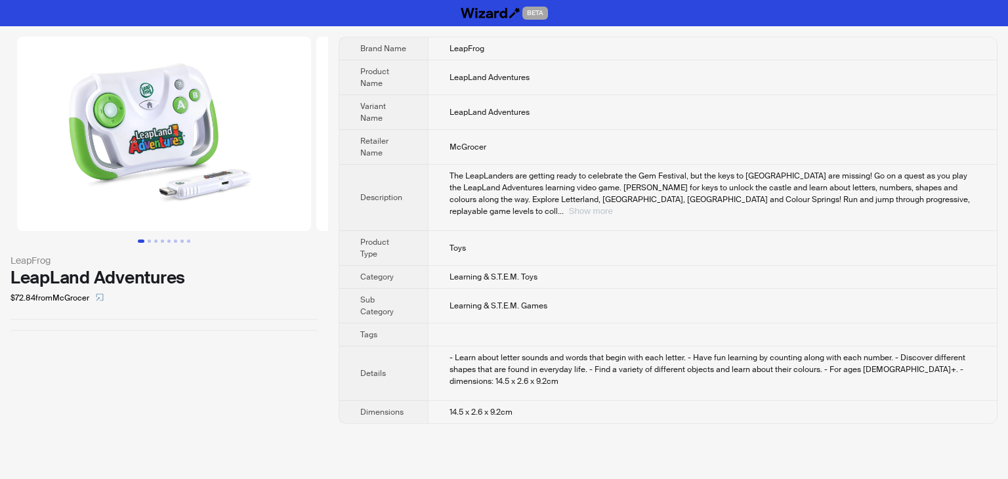
click at [613, 206] on button "Show more" at bounding box center [591, 211] width 44 height 10
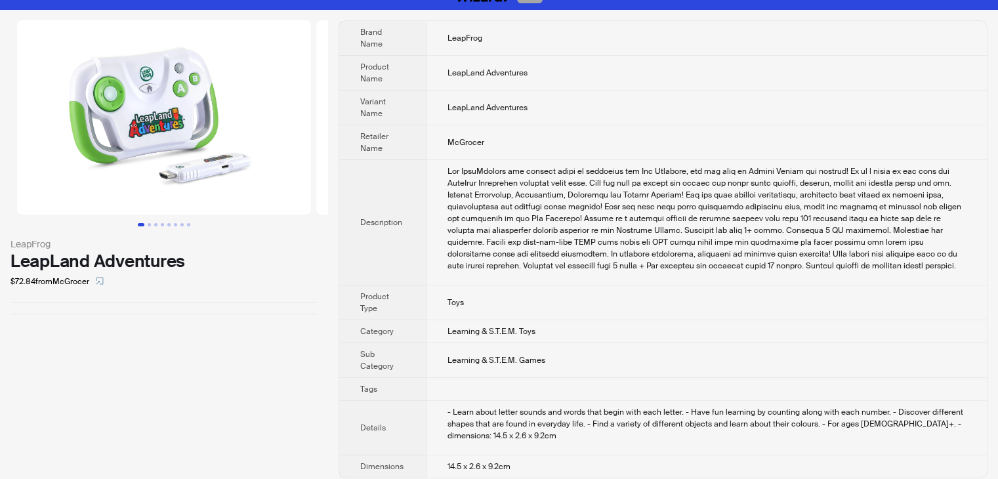
scroll to position [25, 0]
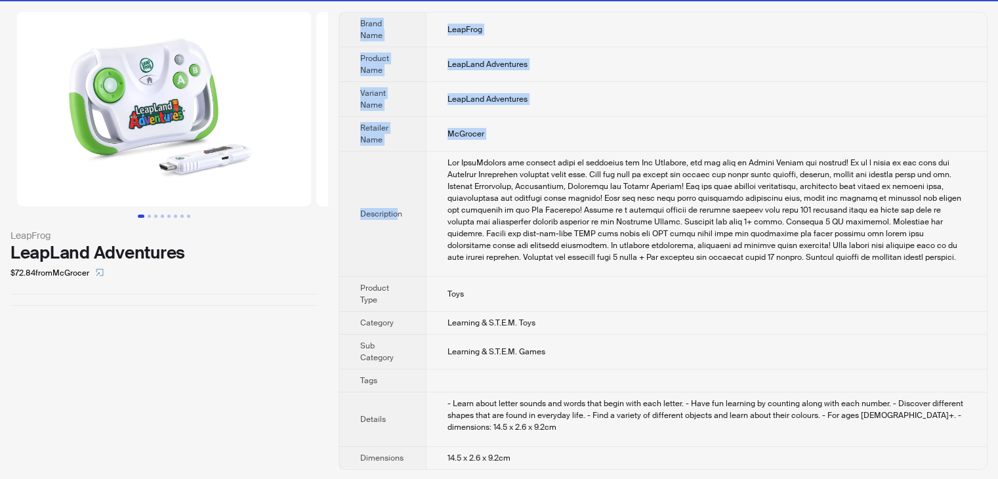
drag, startPoint x: 522, startPoint y: 469, endPoint x: 451, endPoint y: 271, distance: 210.4
click at [442, 256] on div "LeapFrog LeapLand Adventures $72.84 from McGrocer Brand Name LeapFrog Product N…" at bounding box center [499, 240] width 998 height 479
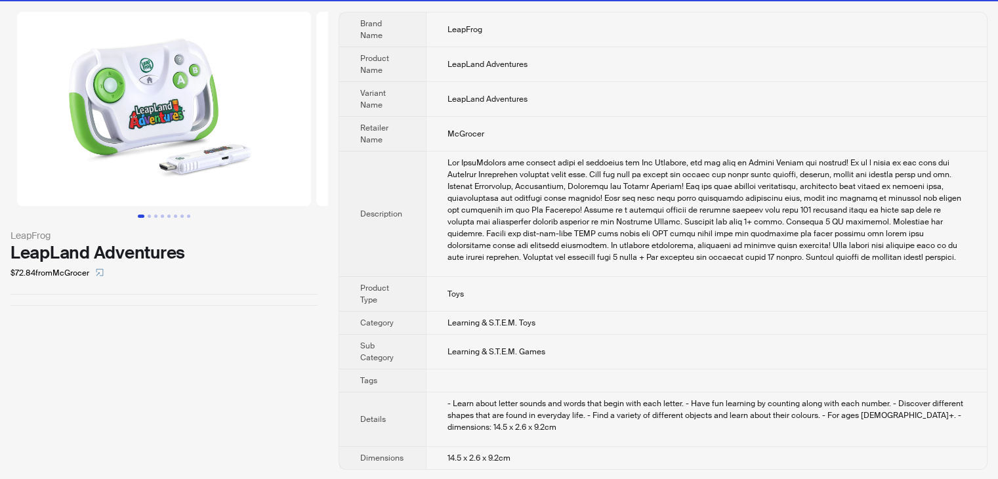
click at [533, 443] on td "- Learn about letter sounds and words that begin with each letter. - Have fun l…" at bounding box center [706, 419] width 561 height 54
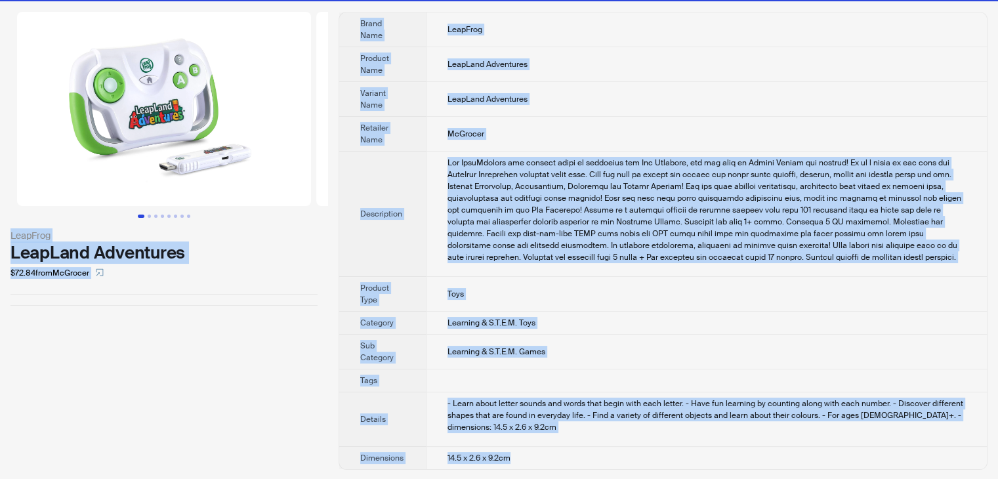
drag, startPoint x: 519, startPoint y: 459, endPoint x: 248, endPoint y: 23, distance: 513.0
click at [241, 28] on div "LeapFrog LeapLand Adventures $72.84 from McGrocer Brand Name LeapFrog Product N…" at bounding box center [499, 240] width 998 height 479
copy div "LeapFrog LeapLand Adventures $72.84 from McGrocer Brand Name LeapFrog Product N…"
click at [660, 137] on td "McGrocer" at bounding box center [706, 134] width 561 height 35
click at [573, 51] on td "LeapLand Adventures" at bounding box center [706, 64] width 561 height 35
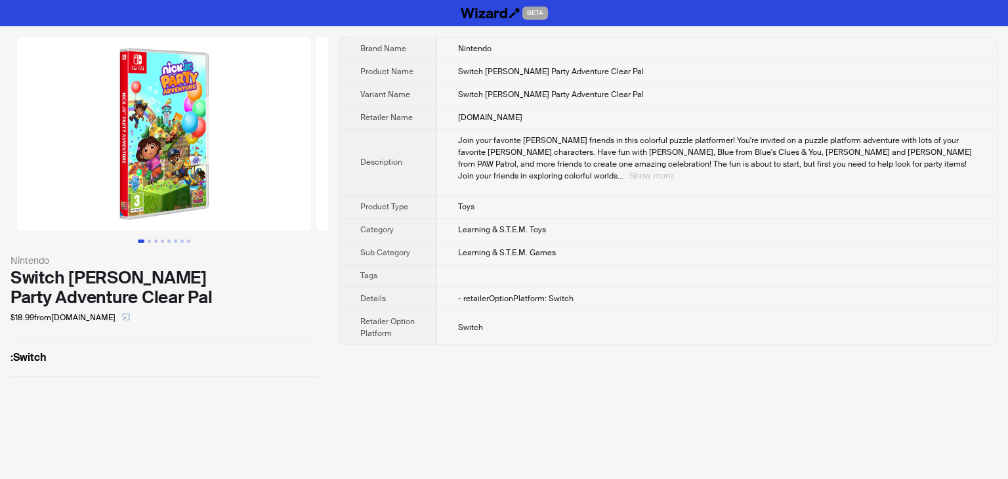
click at [672, 171] on button "Show more" at bounding box center [650, 176] width 44 height 10
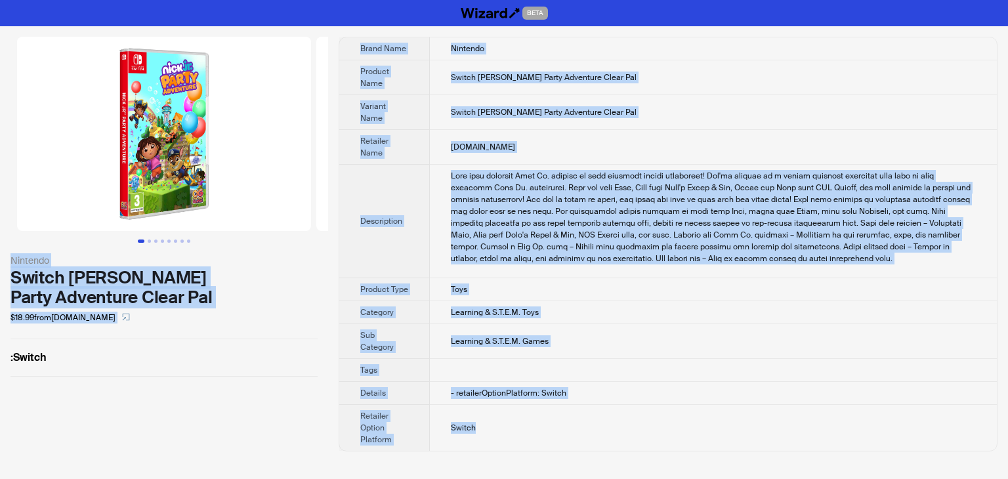
drag, startPoint x: 495, startPoint y: 432, endPoint x: 323, endPoint y: 45, distance: 423.8
click at [323, 45] on div "Nintendo Switch Nick Jr. Party Adventure Clear Pal $18.99 from Techinn.com : Sw…" at bounding box center [504, 244] width 1008 height 436
copy div "Nintendo Switch Nick Jr. Party Adventure Clear Pal $18.99 from Techinn.com : Sw…"
click at [682, 79] on td "Switch Nick Jr. Party Adventure Clear Pal" at bounding box center [713, 77] width 567 height 35
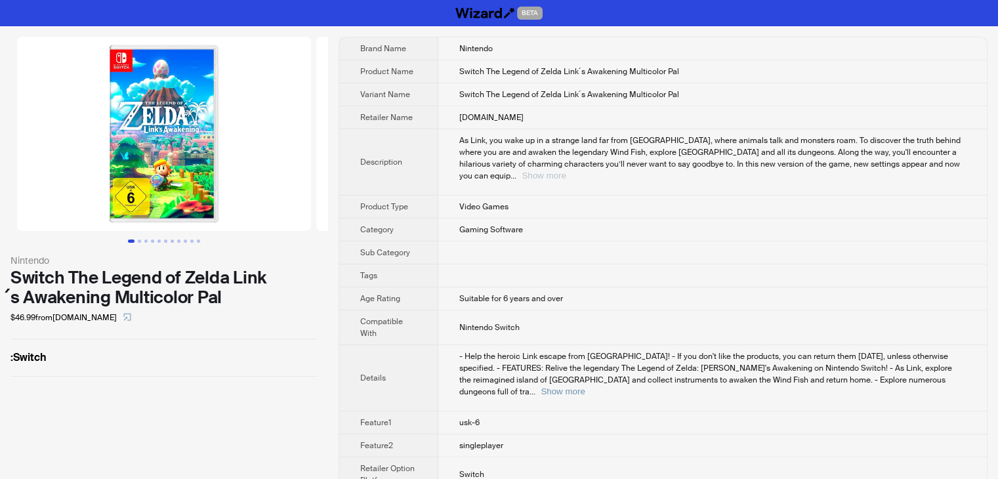
click at [565, 171] on button "Show more" at bounding box center [544, 176] width 44 height 10
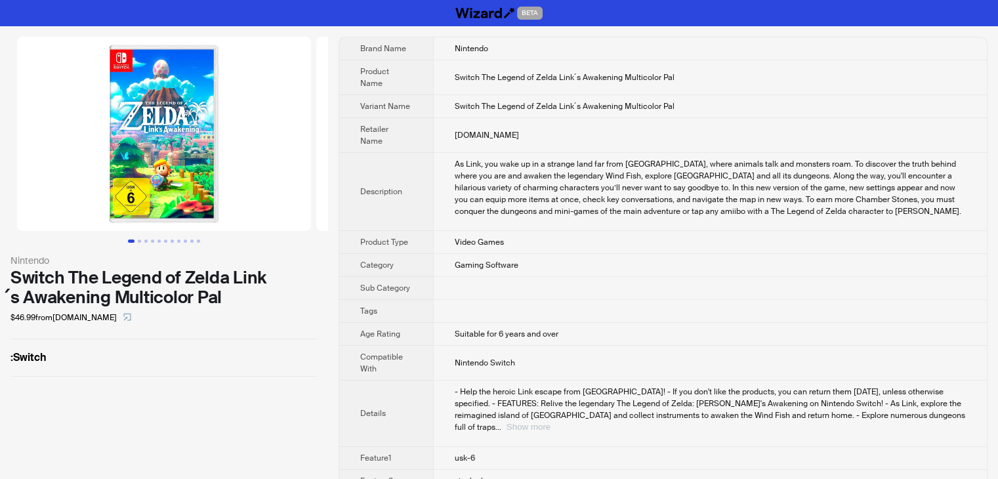
click at [550, 422] on button "Show more" at bounding box center [528, 427] width 44 height 10
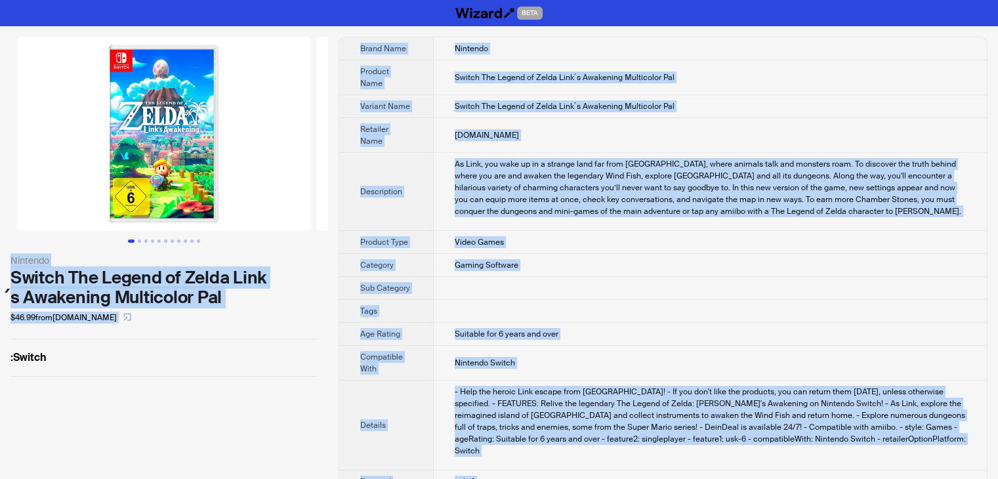
drag, startPoint x: 512, startPoint y: 455, endPoint x: 321, endPoint y: 43, distance: 453.8
click at [321, 43] on div "Nintendo Switch The Legend of Zelda Link ́s Awakening Multicolor Pal $46.99 fro…" at bounding box center [499, 311] width 998 height 570
copy div "Nintendo Switch The Legend of Zelda Link ́s Awakening Multicolor Pal $46.99 fro…"
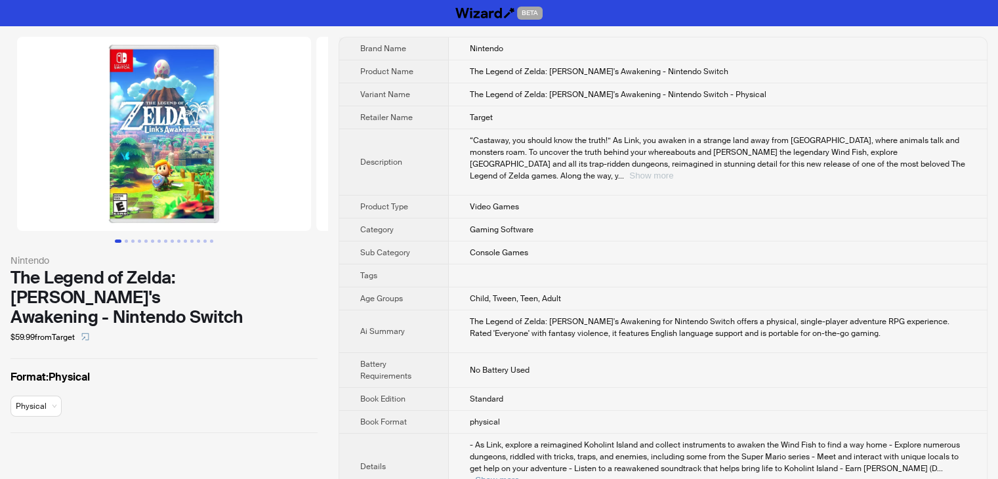
click at [673, 171] on button "Show more" at bounding box center [651, 176] width 44 height 10
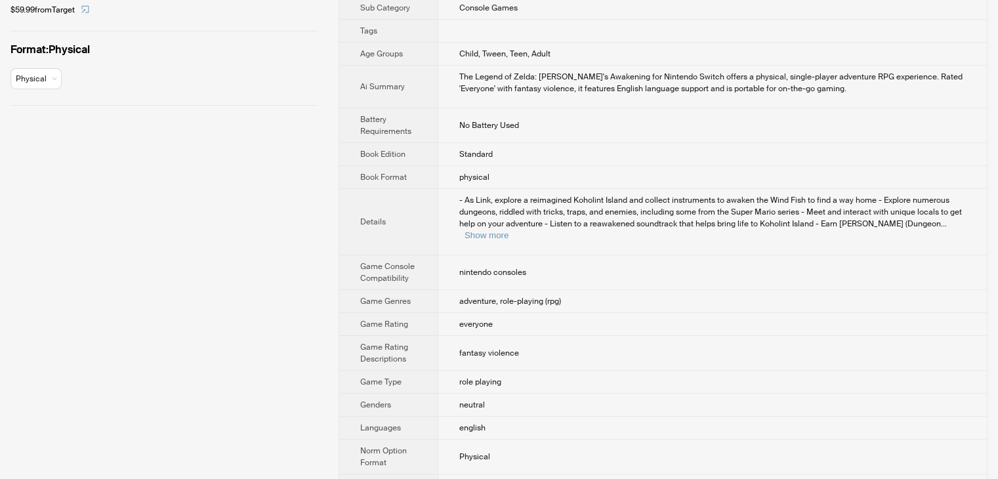
scroll to position [328, 0]
click at [508, 230] on button "Show more" at bounding box center [486, 235] width 44 height 10
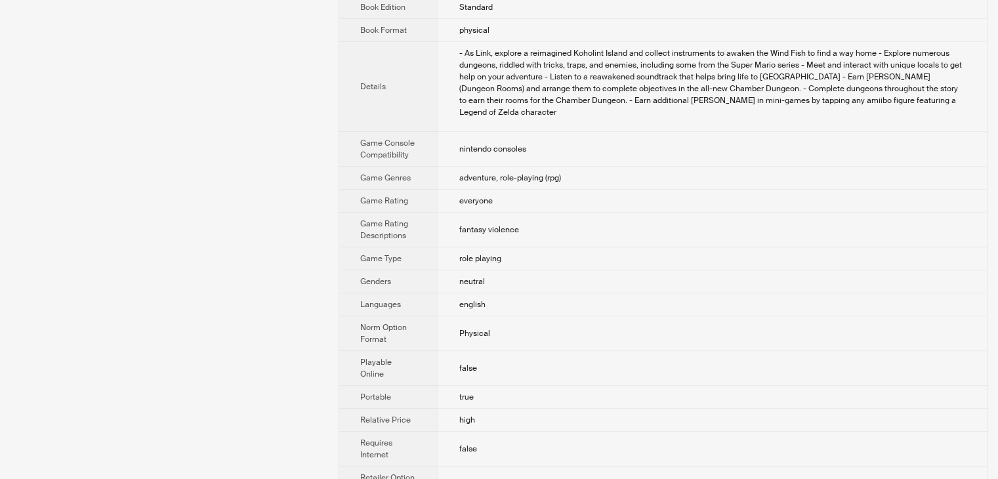
scroll to position [600, 0]
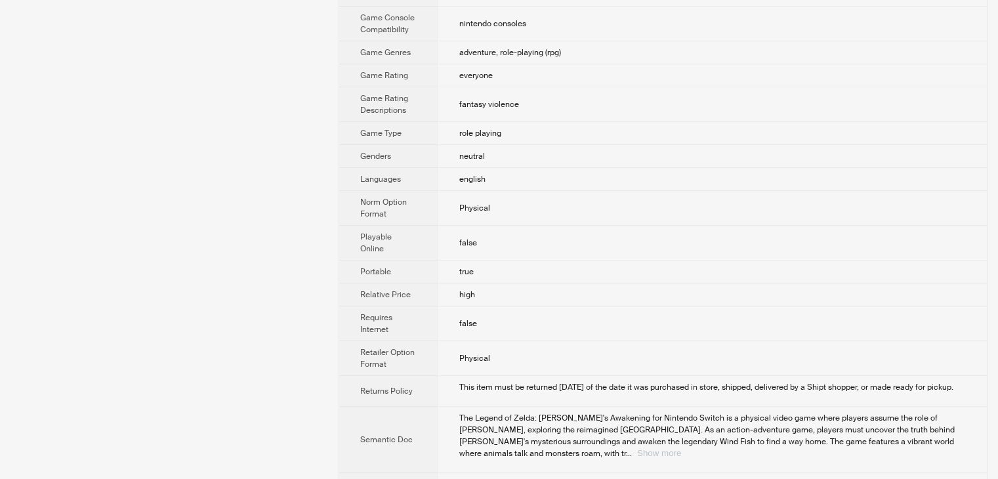
drag, startPoint x: 950, startPoint y: 425, endPoint x: 942, endPoint y: 423, distance: 8.1
click at [681, 448] on button "Show more" at bounding box center [659, 453] width 44 height 10
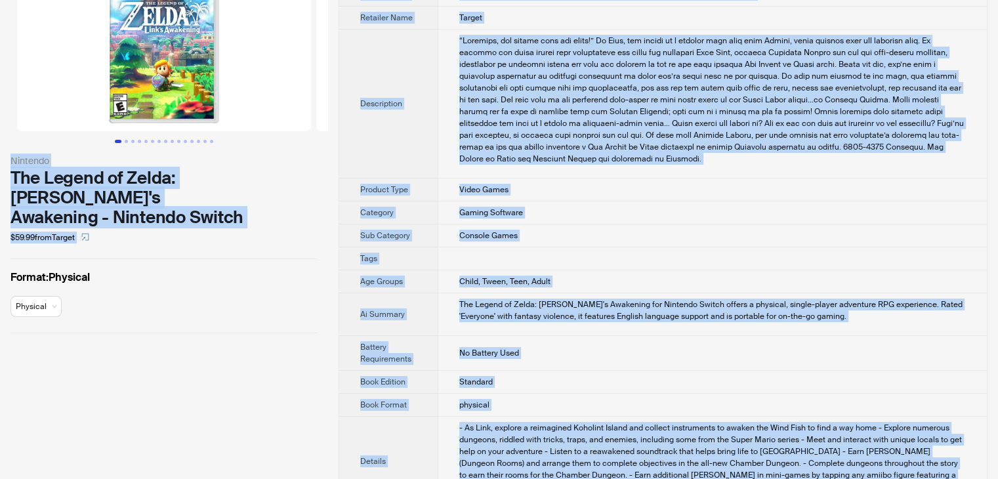
scroll to position [0, 0]
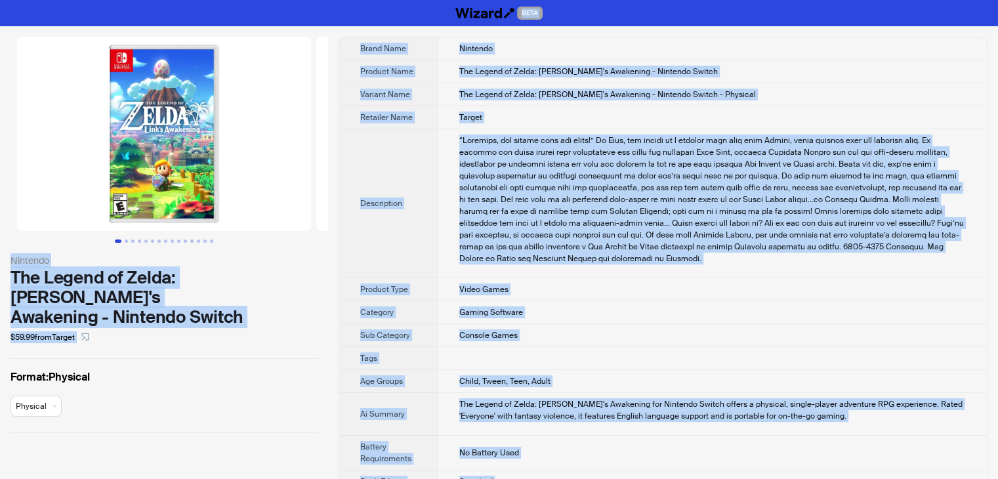
drag, startPoint x: 522, startPoint y: 453, endPoint x: 240, endPoint y: -7, distance: 538.9
copy div "LORE Ipsumdol Sit Ametco ad Elits: Doei't Incididun - Utlabore Etdolo $42.53 ma…"
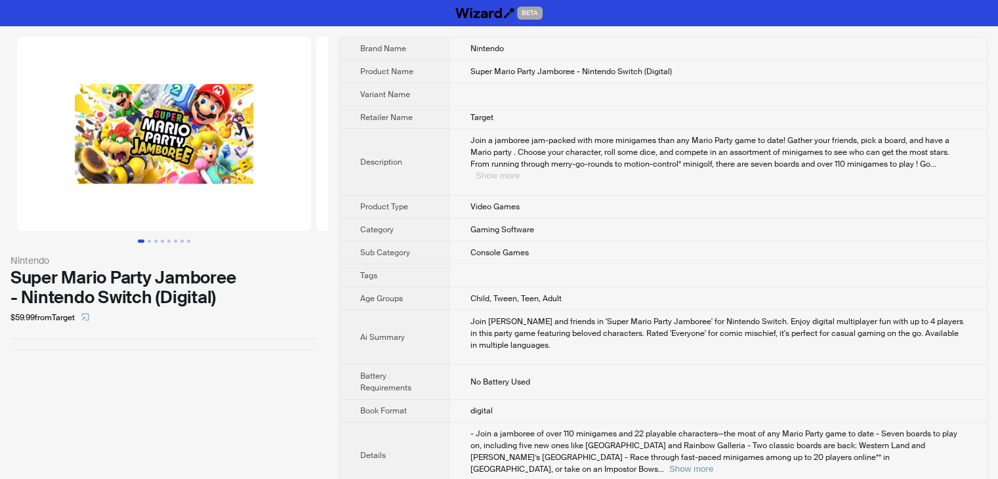
click at [520, 171] on button "Show more" at bounding box center [498, 176] width 44 height 10
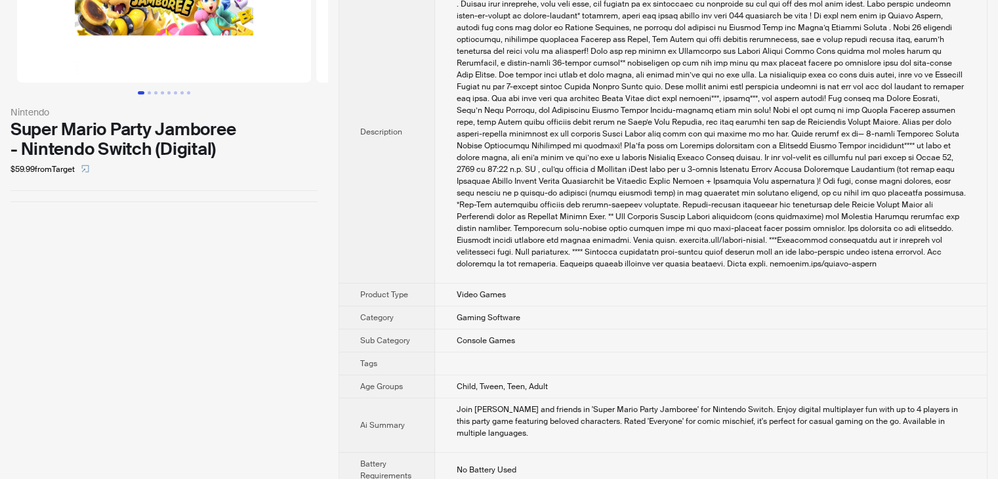
scroll to position [394, 0]
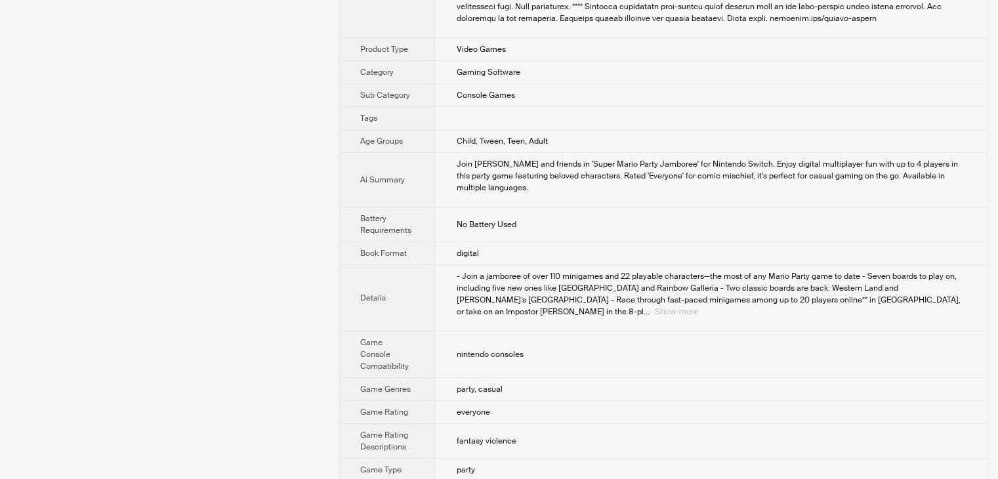
click at [698, 306] on button "Show more" at bounding box center [676, 311] width 44 height 10
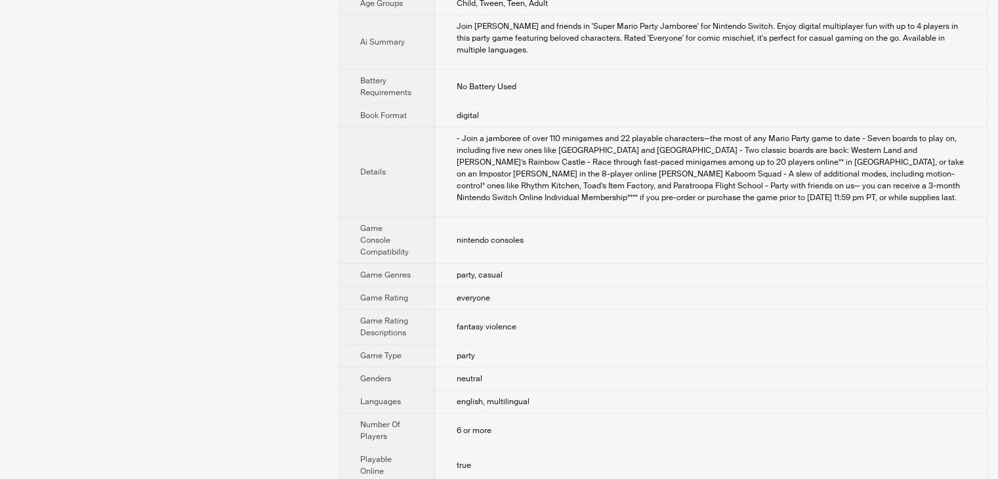
scroll to position [719, 0]
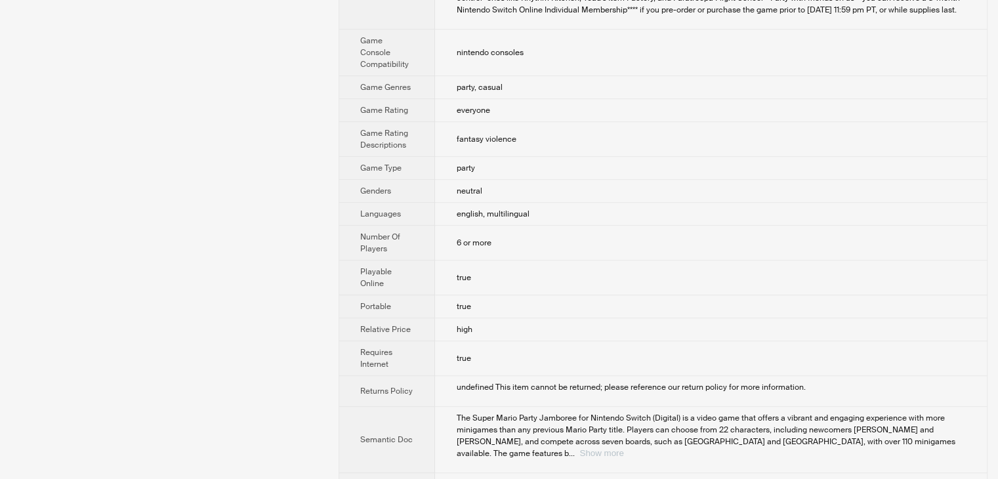
click at [623, 448] on button "Show more" at bounding box center [601, 453] width 44 height 10
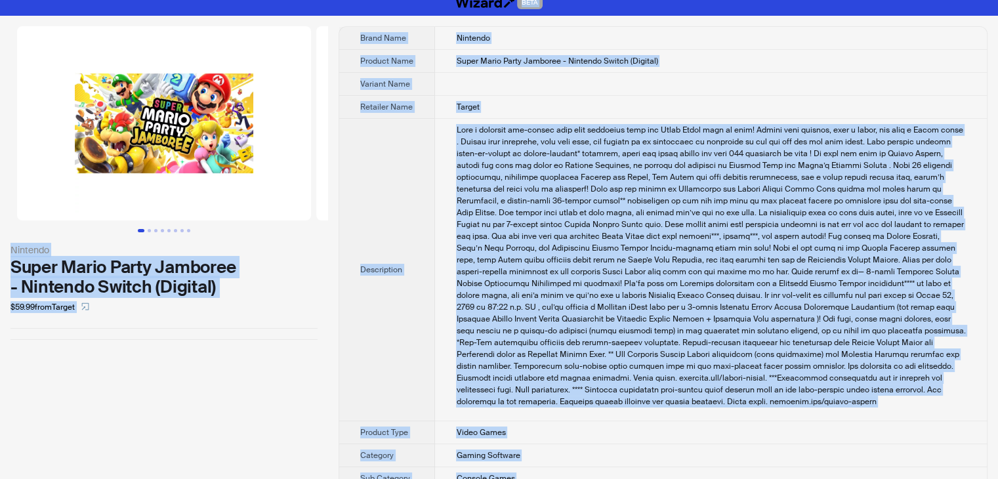
scroll to position [0, 0]
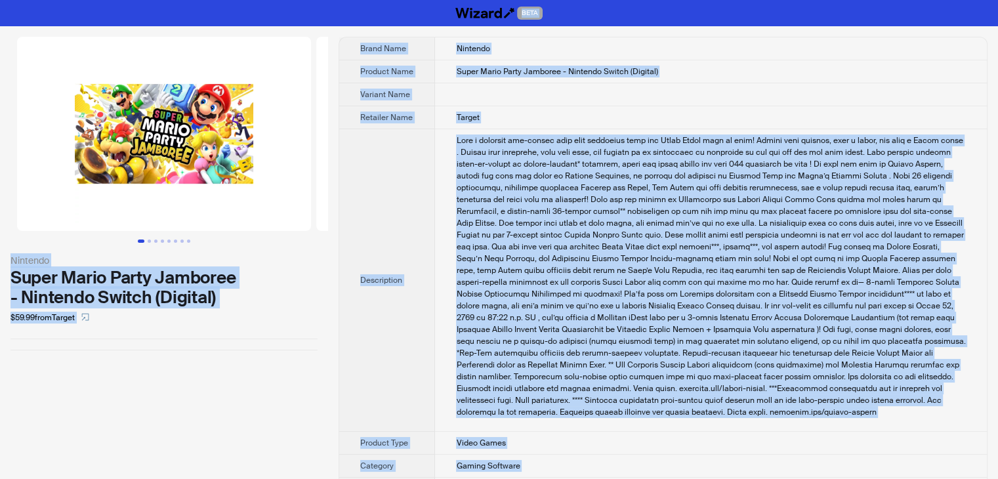
drag, startPoint x: 497, startPoint y: 460, endPoint x: 302, endPoint y: 3, distance: 497.0
copy div "BETA Nintendo Super Mario Party Jamboree - Nintendo Switch (Digital) $59.99 fro…"
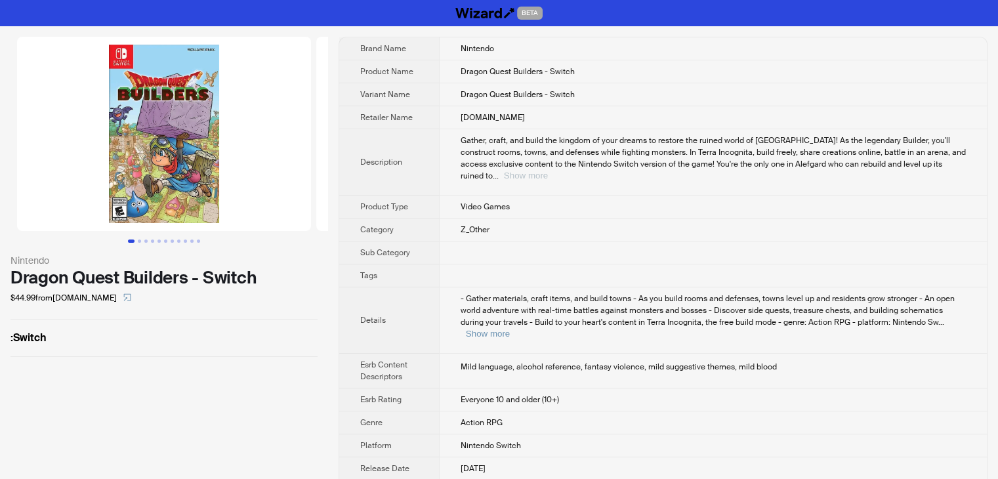
click at [548, 171] on button "Show more" at bounding box center [526, 176] width 44 height 10
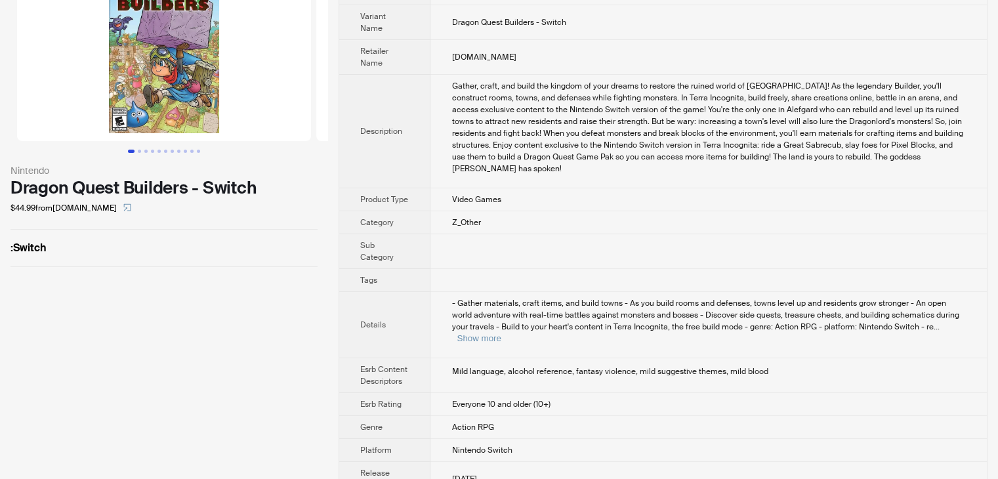
scroll to position [104, 0]
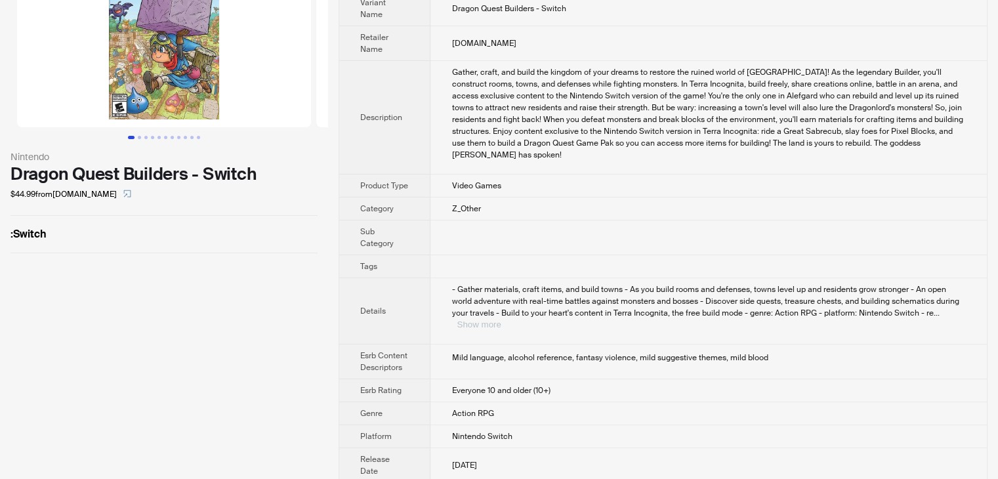
click at [501, 319] on button "Show more" at bounding box center [479, 324] width 44 height 10
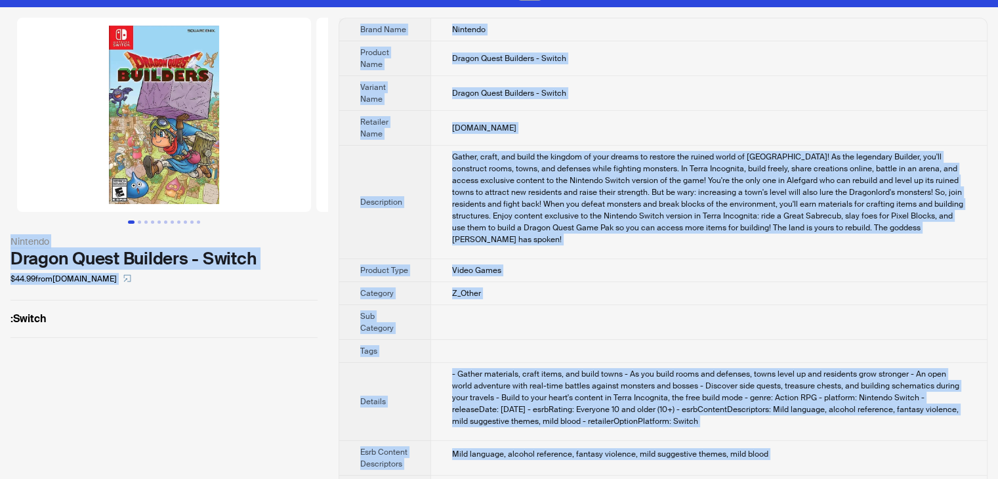
scroll to position [0, 0]
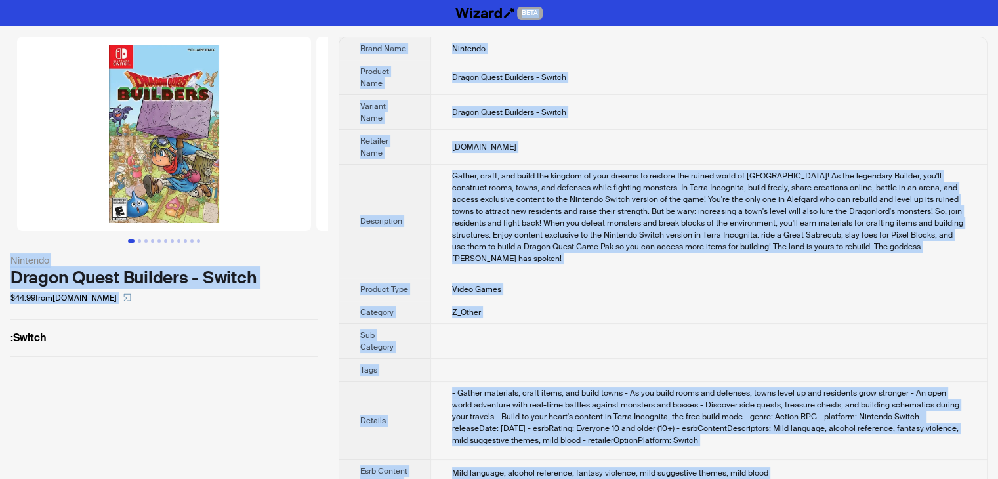
drag, startPoint x: 499, startPoint y: 449, endPoint x: 330, endPoint y: -9, distance: 488.0
click at [330, 0] on html "BETA Nintendo Dragon Quest Builders - Switch $44.99 from coregamingnh.com : Swi…" at bounding box center [499, 327] width 998 height 655
copy div "BETA Nintendo Dragon Quest Builders - Switch $44.99 from coregamingnh.com : Swi…"
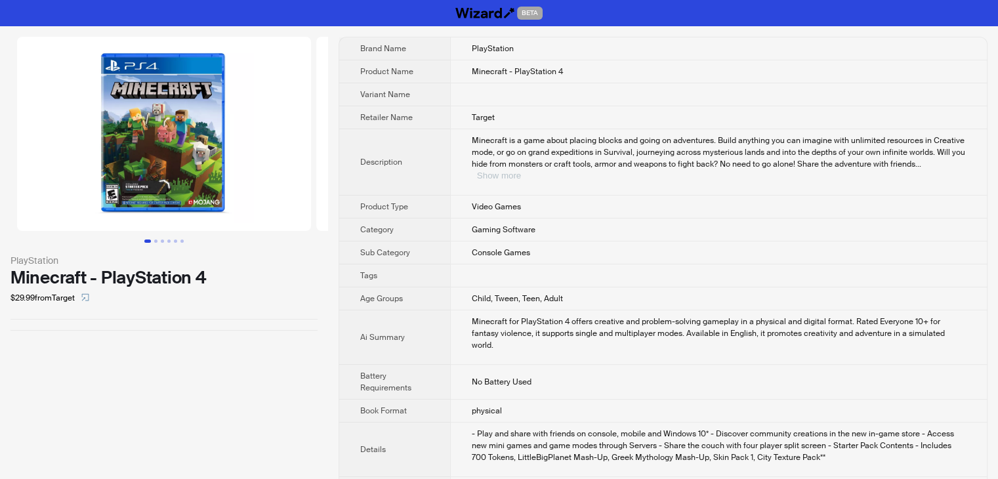
click at [521, 171] on button "Show more" at bounding box center [499, 176] width 44 height 10
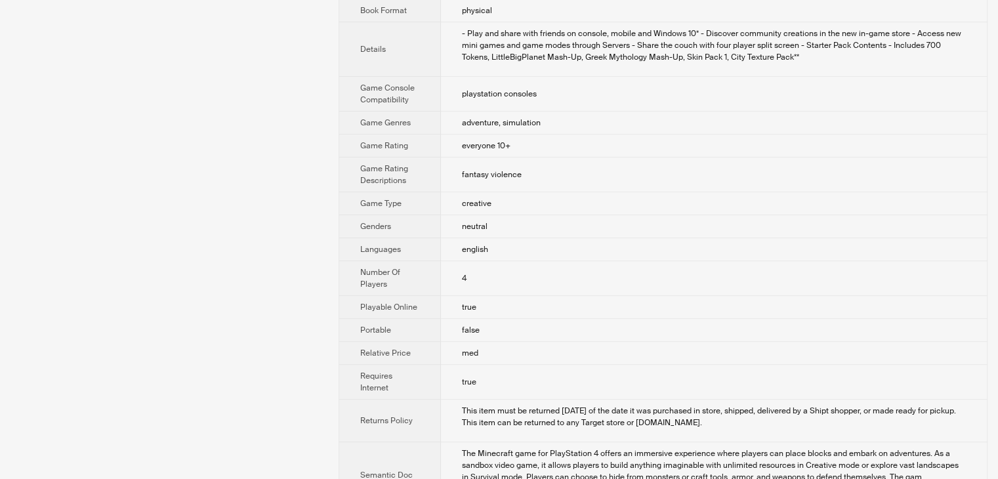
scroll to position [471, 0]
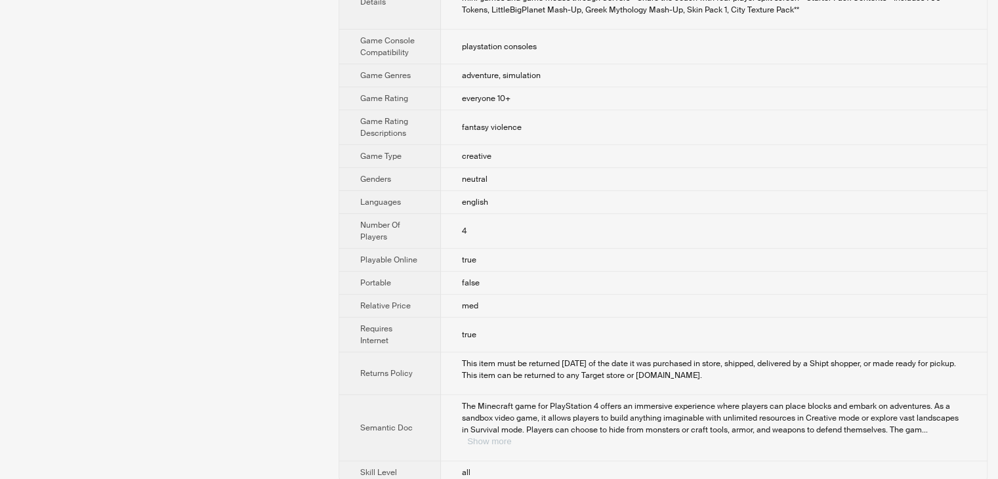
click at [511, 436] on button "Show more" at bounding box center [489, 441] width 44 height 10
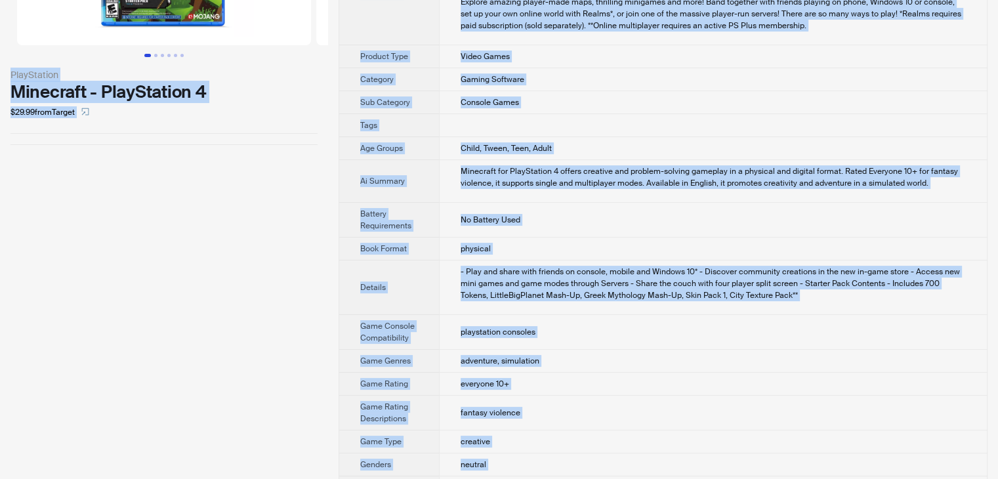
scroll to position [0, 0]
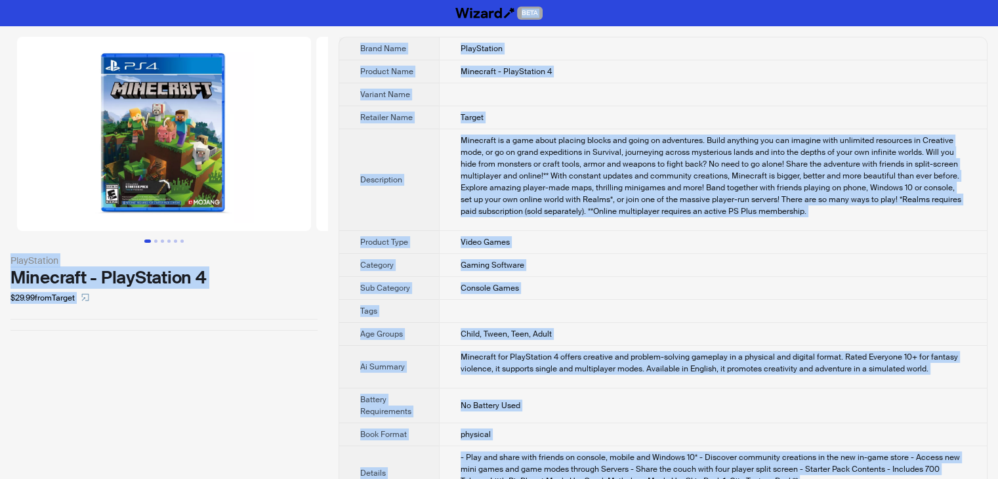
drag, startPoint x: 480, startPoint y: 455, endPoint x: 295, endPoint y: -23, distance: 511.9
copy div "BETA PlayStation Minecraft - PlayStation 4 $29.99 from Target Brand Name PlaySt…"
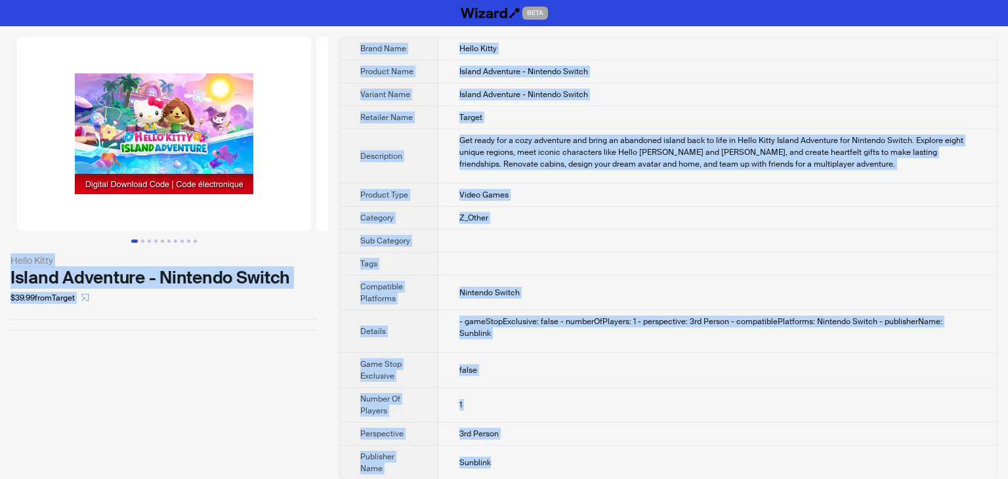
drag, startPoint x: 517, startPoint y: 453, endPoint x: 298, endPoint y: 43, distance: 465.2
click at [298, 43] on div "Hello Kitty Island Adventure - Nintendo Switch $39.99 from Target Brand Name He…" at bounding box center [504, 258] width 1008 height 464
copy div "Hello Kitty Island Adventure - Nintendo Switch $39.99 from Target Brand Name He…"
click at [275, 380] on div "Hello Kitty Island Adventure - Nintendo Switch $39.99 from Target" at bounding box center [164, 258] width 328 height 464
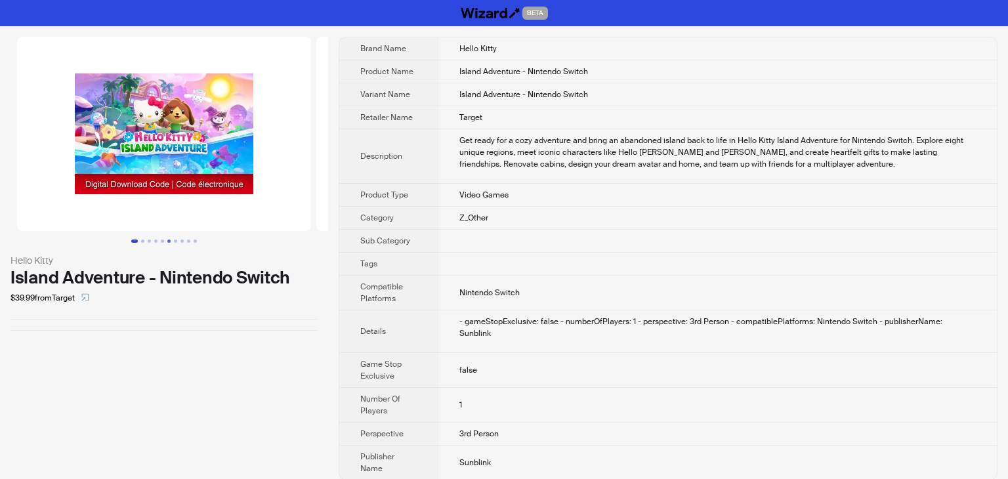
click at [170, 239] on button "Go to slide 6" at bounding box center [168, 240] width 3 height 3
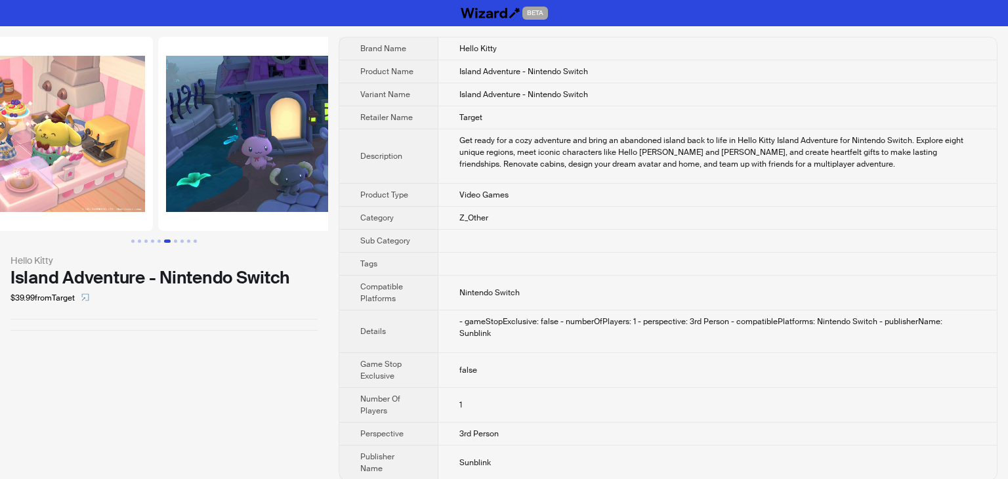
scroll to position [0, 1496]
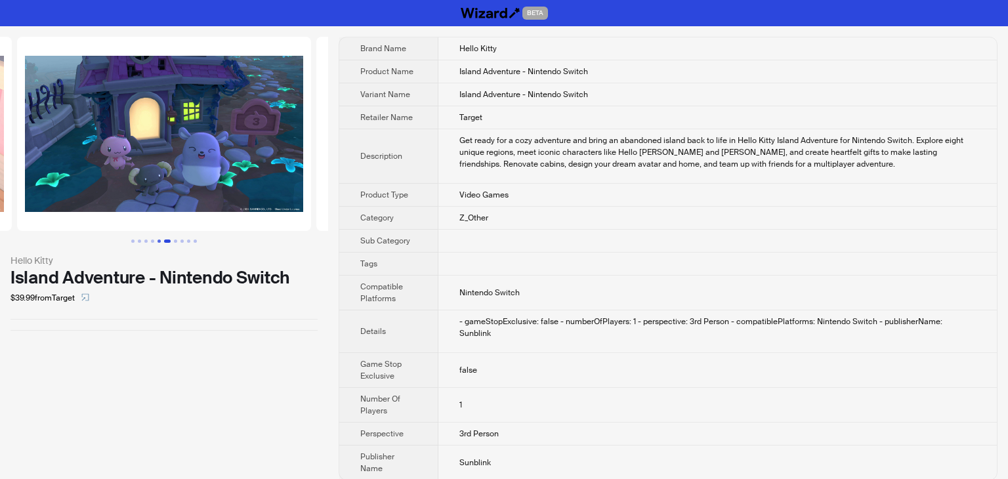
click at [157, 241] on button "Go to slide 5" at bounding box center [158, 240] width 3 height 3
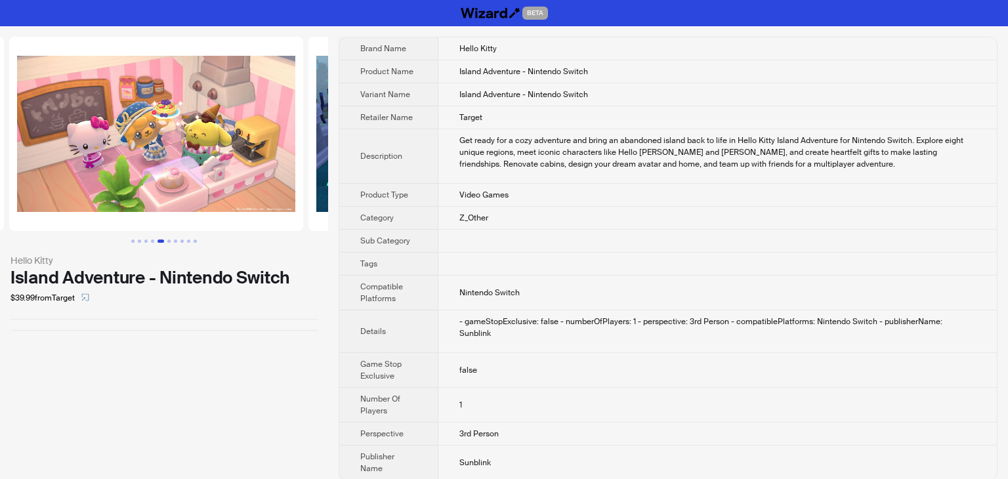
scroll to position [0, 1197]
